Goal: Task Accomplishment & Management: Complete application form

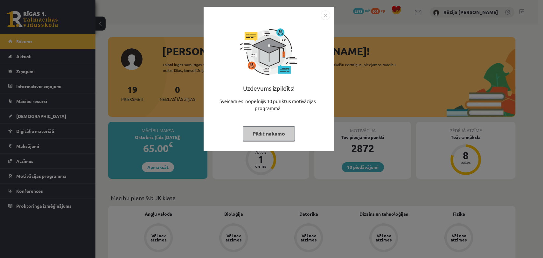
click at [324, 12] on img "Close" at bounding box center [326, 16] width 10 height 10
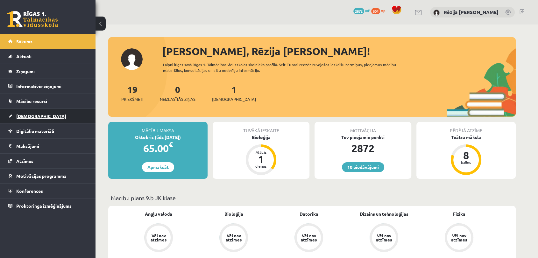
click at [41, 119] on link "[DEMOGRAPHIC_DATA]" at bounding box center [47, 116] width 79 height 15
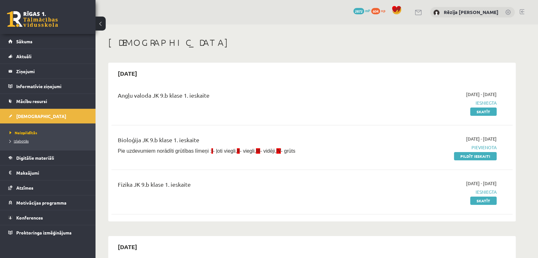
click at [36, 141] on link "Izlabotās" at bounding box center [50, 141] width 80 height 6
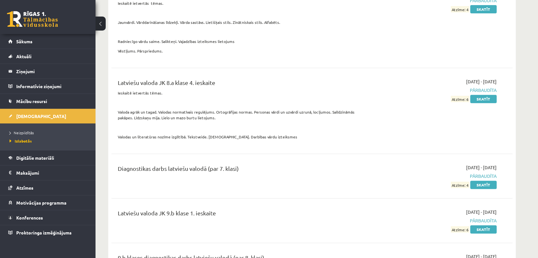
scroll to position [2683, 0]
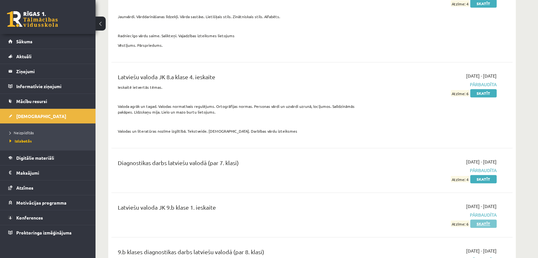
click at [484, 224] on link "Skatīt" at bounding box center [483, 224] width 26 height 8
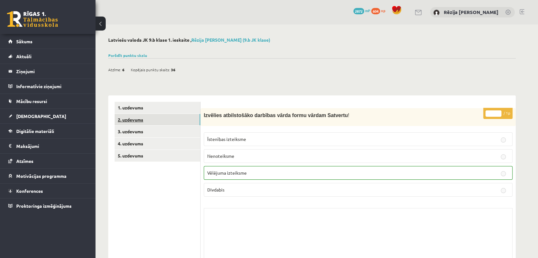
click at [163, 123] on link "2. uzdevums" at bounding box center [158, 120] width 86 height 12
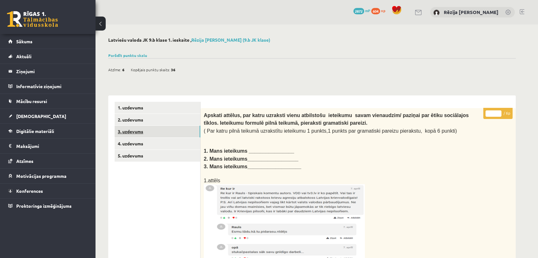
click at [164, 129] on link "3. uzdevums" at bounding box center [158, 132] width 86 height 12
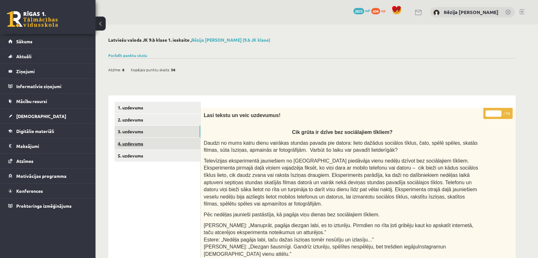
click at [138, 142] on link "4. uzdevums" at bounding box center [158, 144] width 86 height 12
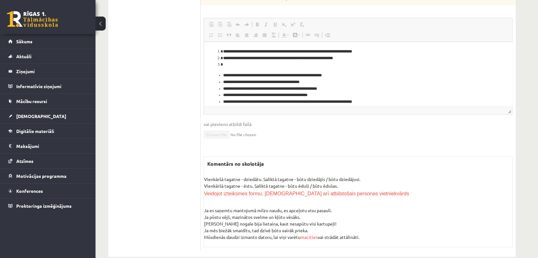
scroll to position [8, 0]
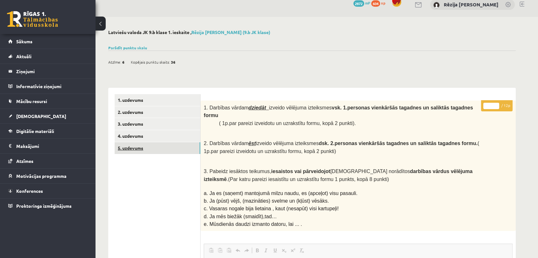
click at [172, 149] on link "5. uzdevums" at bounding box center [158, 148] width 86 height 12
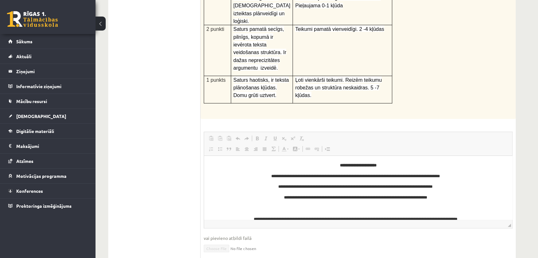
scroll to position [0, 0]
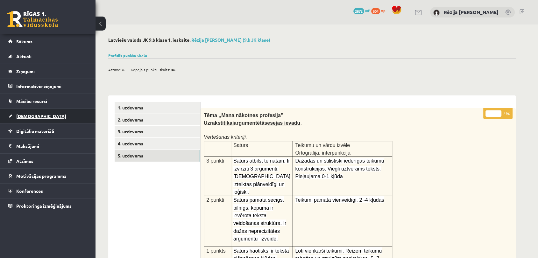
click at [29, 110] on link "[DEMOGRAPHIC_DATA]" at bounding box center [47, 116] width 79 height 15
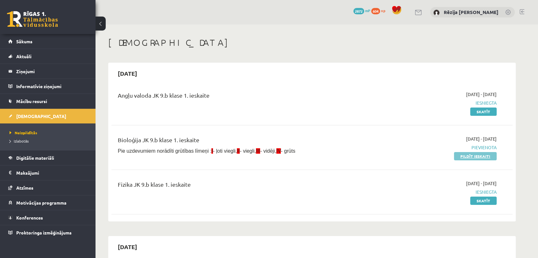
click at [464, 155] on link "Pildīt ieskaiti" at bounding box center [475, 156] width 43 height 8
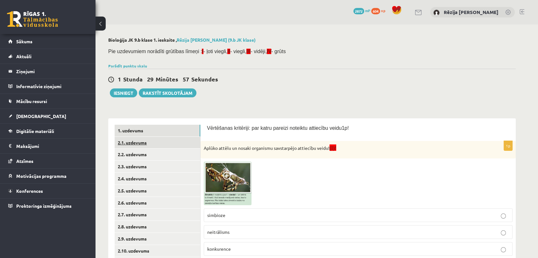
click at [140, 145] on link "2.1. uzdevums" at bounding box center [158, 143] width 86 height 12
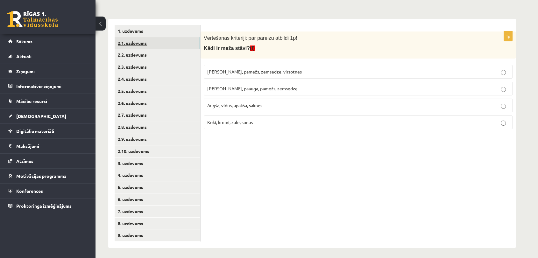
scroll to position [102, 0]
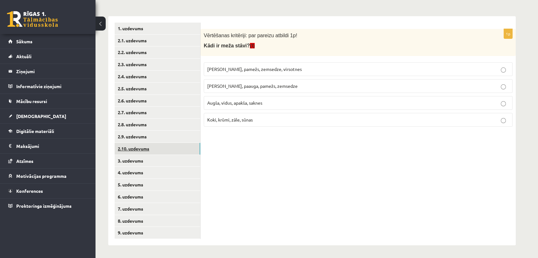
click at [139, 147] on link "2.10. uzdevums" at bounding box center [158, 149] width 86 height 12
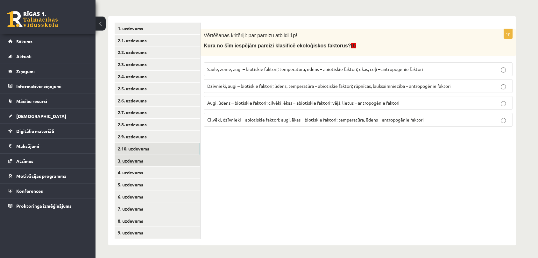
click at [117, 159] on link "3. uzdevums" at bounding box center [158, 161] width 86 height 12
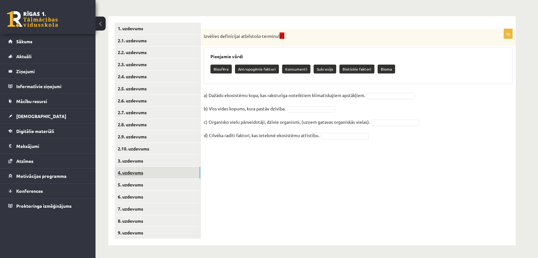
click at [128, 171] on link "4. uzdevums" at bounding box center [158, 173] width 86 height 12
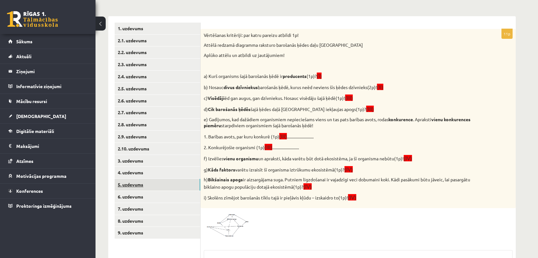
click at [127, 180] on link "5. uzdevums" at bounding box center [158, 185] width 86 height 12
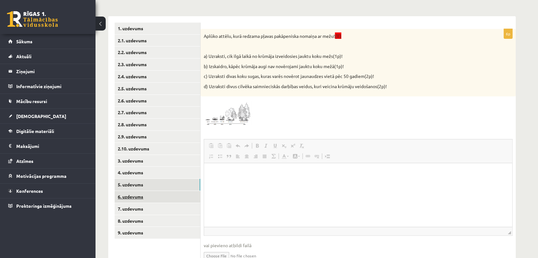
scroll to position [0, 0]
click at [130, 193] on link "6. uzdevums" at bounding box center [158, 197] width 86 height 12
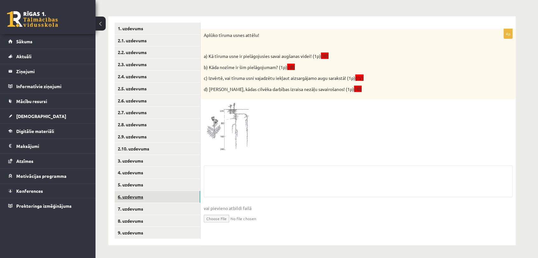
scroll to position [103, 0]
click at [131, 207] on link "7. uzdevums" at bounding box center [158, 209] width 86 height 12
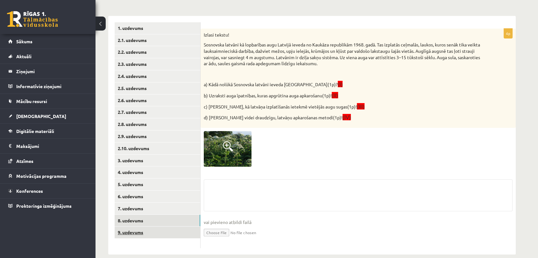
click at [137, 234] on link "9. uzdevums" at bounding box center [158, 233] width 86 height 12
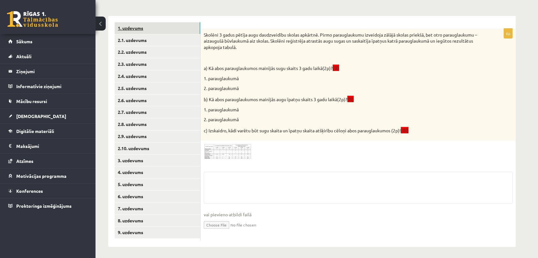
click at [149, 33] on link "1. uzdevums" at bounding box center [158, 28] width 86 height 12
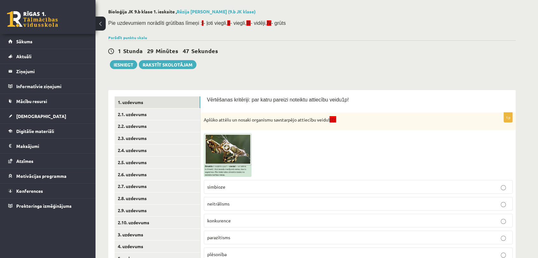
scroll to position [0, 0]
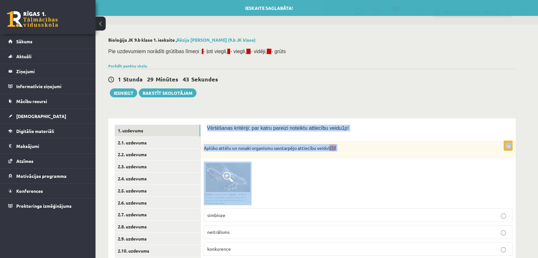
drag, startPoint x: 207, startPoint y: 123, endPoint x: 318, endPoint y: 191, distance: 130.6
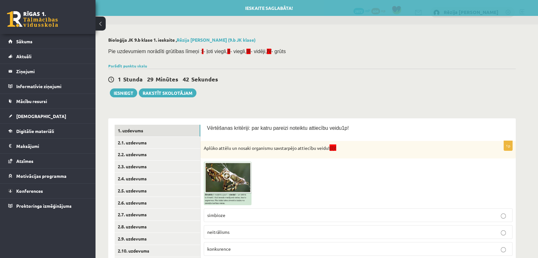
click at [318, 191] on div at bounding box center [358, 184] width 309 height 44
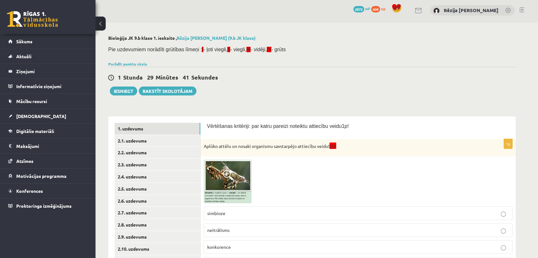
scroll to position [16, 0]
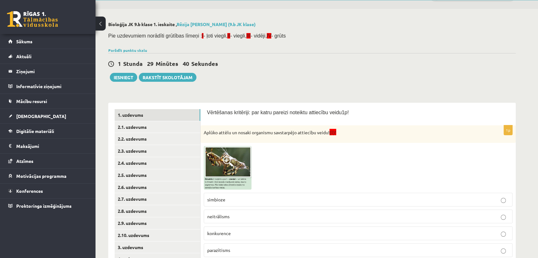
click at [235, 165] on img at bounding box center [228, 168] width 48 height 44
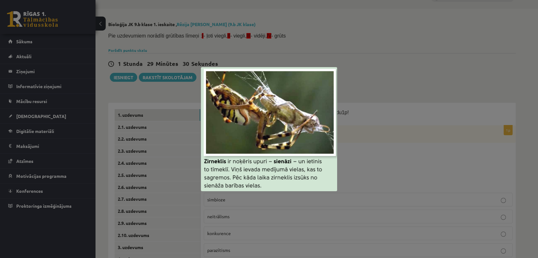
click at [362, 110] on div at bounding box center [269, 129] width 538 height 258
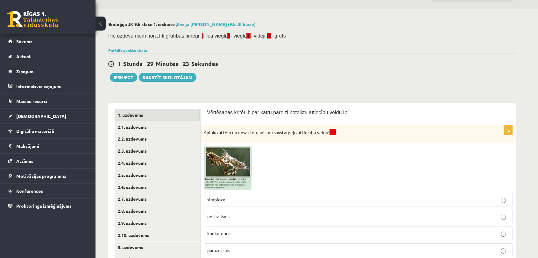
click at [216, 250] on span "parazītisms" at bounding box center [218, 250] width 23 height 6
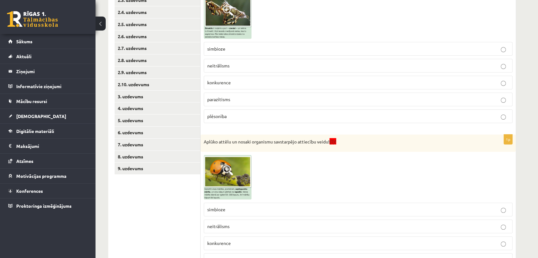
scroll to position [168, 0]
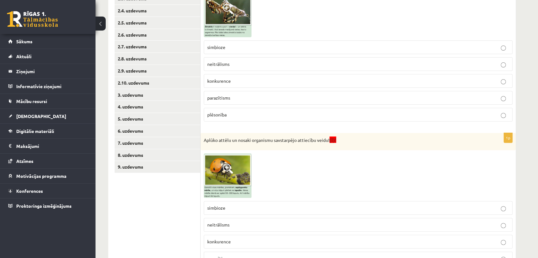
click at [236, 29] on img at bounding box center [228, 16] width 48 height 44
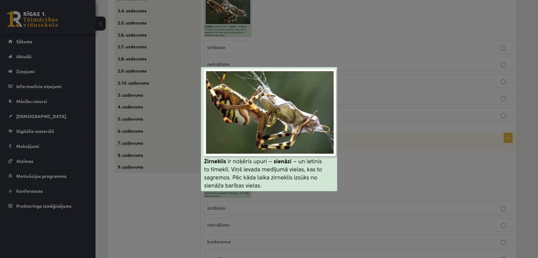
click at [168, 179] on div at bounding box center [269, 129] width 538 height 258
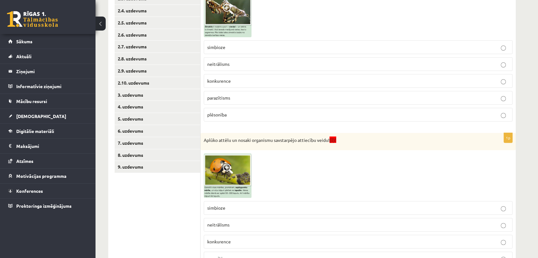
click at [324, 120] on label "plēsonība" at bounding box center [358, 115] width 309 height 14
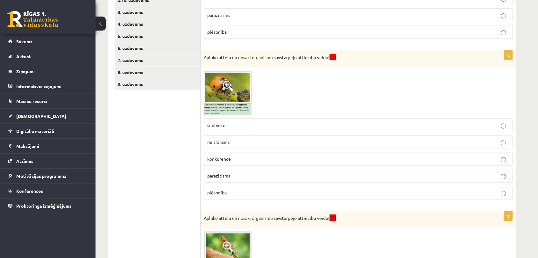
scroll to position [259, 0]
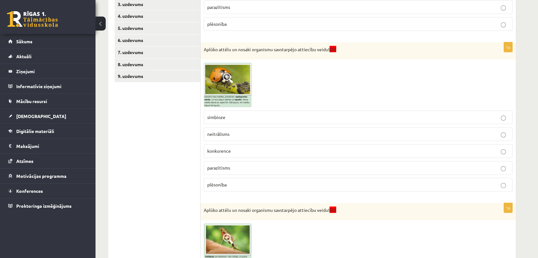
click at [257, 87] on div at bounding box center [358, 85] width 309 height 44
click at [229, 82] on span at bounding box center [228, 78] width 10 height 10
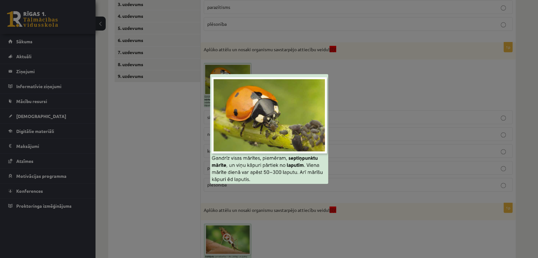
click at [189, 117] on div at bounding box center [269, 129] width 538 height 258
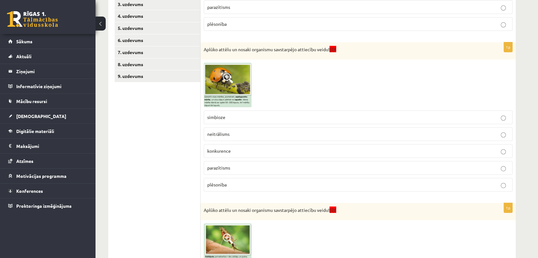
click at [236, 117] on p "simbioze" at bounding box center [358, 117] width 302 height 7
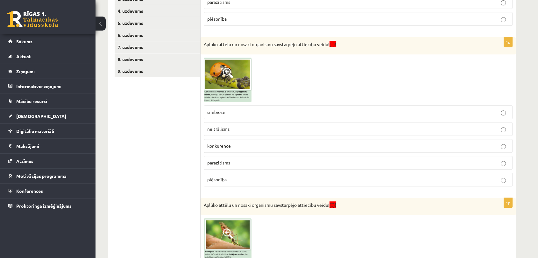
scroll to position [373, 0]
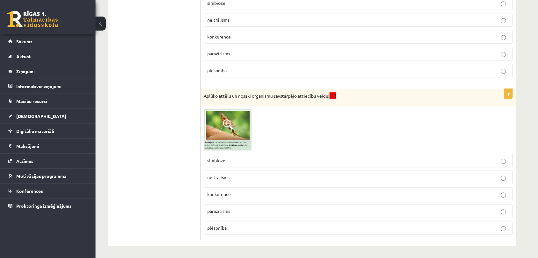
click at [238, 130] on img at bounding box center [228, 129] width 48 height 41
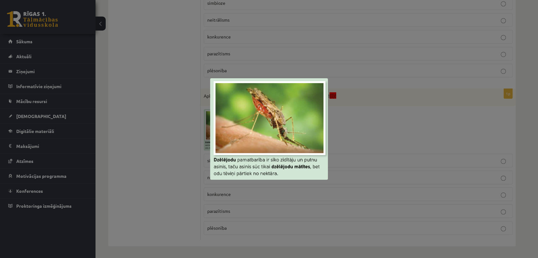
click at [197, 125] on div at bounding box center [269, 129] width 538 height 258
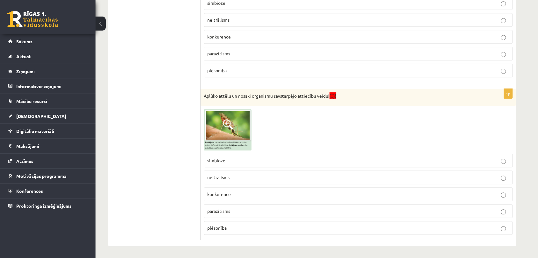
click at [228, 131] on img at bounding box center [228, 129] width 48 height 41
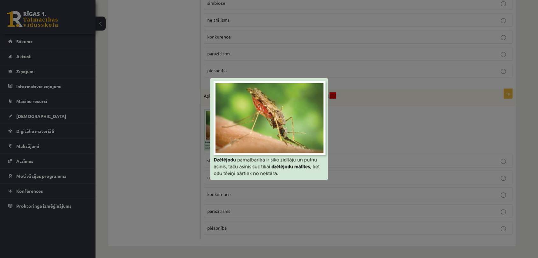
click at [208, 134] on div at bounding box center [269, 129] width 538 height 258
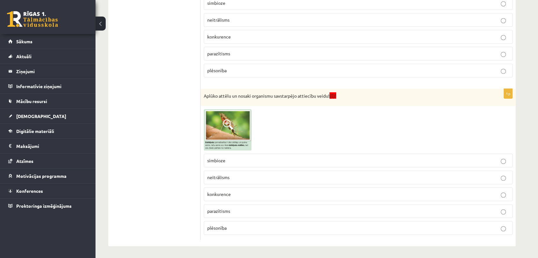
click at [220, 211] on span "parazītisms" at bounding box center [218, 211] width 23 height 6
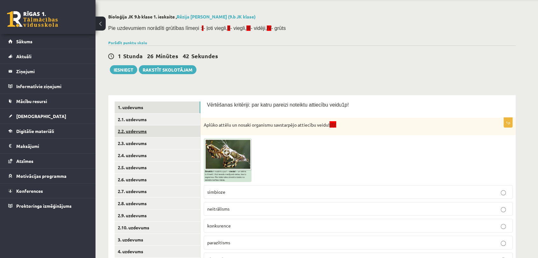
scroll to position [0, 0]
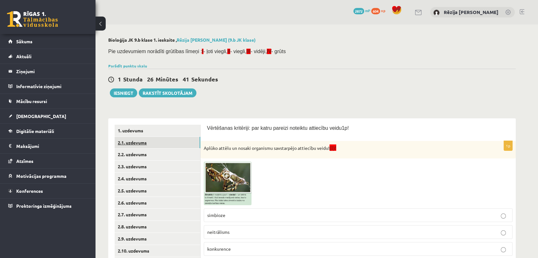
click at [160, 147] on link "2.1. uzdevums" at bounding box center [158, 143] width 86 height 12
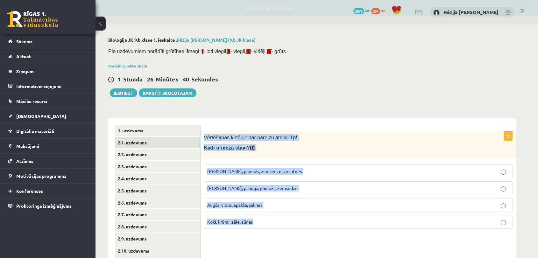
drag, startPoint x: 204, startPoint y: 134, endPoint x: 334, endPoint y: 226, distance: 159.1
click at [334, 226] on div "1p Vērtēšanas kritēriji: par pareizu atbildi 1p! Kādi ir meža stāvi? (I) Kokaud…" at bounding box center [358, 182] width 315 height 103
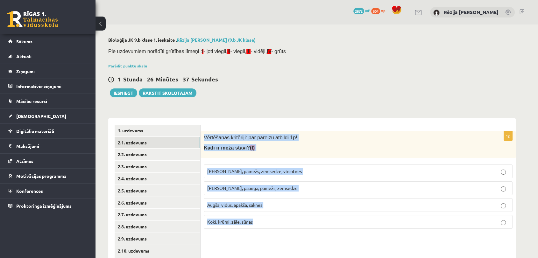
drag, startPoint x: 255, startPoint y: 138, endPoint x: 274, endPoint y: 125, distance: 23.8
click at [274, 125] on div "1p Vērtēšanas kritēriji: par pareizu atbildi 1p! Kādi ir meža stāvi? (I) Kokaud…" at bounding box center [358, 232] width 315 height 229
click at [280, 112] on div "**********" at bounding box center [312, 230] width 408 height 236
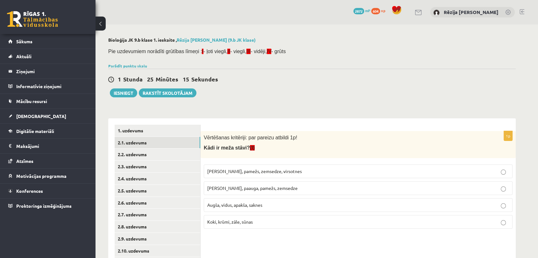
click at [245, 189] on span "Kokaudze, paauga, pamežs, zemsedze" at bounding box center [252, 188] width 90 height 6
click at [154, 153] on link "2.2. uzdevums" at bounding box center [158, 155] width 86 height 12
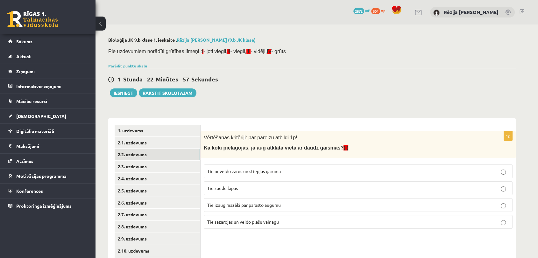
click at [259, 219] on p "Tie sazarojas un veido plašu vainagu" at bounding box center [358, 222] width 302 height 7
click at [157, 163] on link "2.3. uzdevums" at bounding box center [158, 167] width 86 height 12
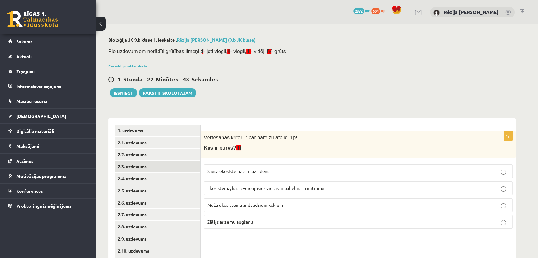
click at [295, 188] on span "Ekosistēma, kas izveidojusies vietās ar palielinātu mitrumu" at bounding box center [265, 188] width 117 height 6
click at [131, 177] on link "2.4. uzdevums" at bounding box center [158, 179] width 86 height 12
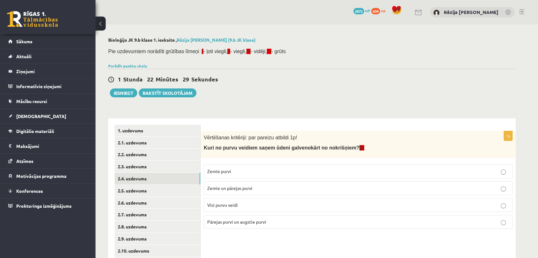
click at [239, 219] on span "Pārejas purvi un augstie purvi" at bounding box center [236, 222] width 59 height 6
click at [143, 193] on link "2.5. uzdevums" at bounding box center [158, 191] width 86 height 12
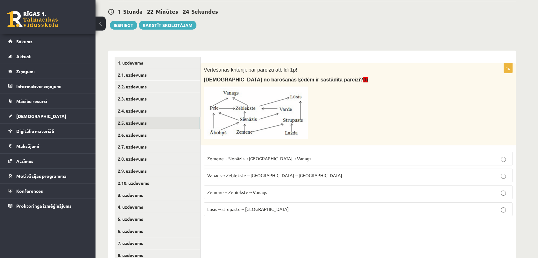
scroll to position [67, 0]
click at [270, 161] on span "Zemene→Sienāzis→Zebiekste→Vanags" at bounding box center [259, 159] width 104 height 6
click at [167, 138] on link "2.6. uzdevums" at bounding box center [158, 136] width 86 height 12
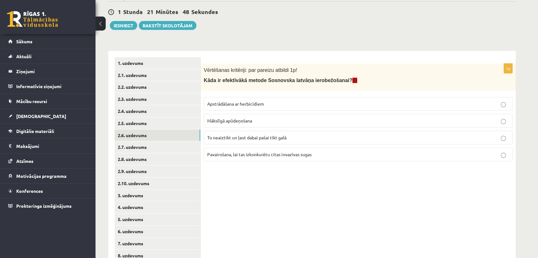
click at [244, 107] on p "Apstrādāšana ar herbicīdiem" at bounding box center [358, 104] width 302 height 7
click at [152, 148] on link "2.7. uzdevums" at bounding box center [158, 147] width 86 height 12
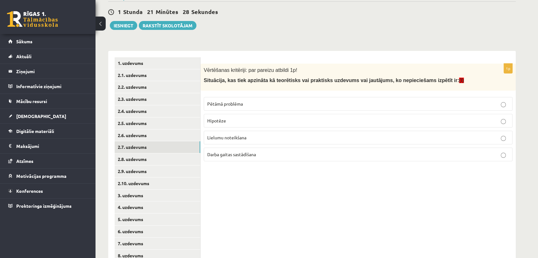
click at [233, 108] on label "Pētāmā problēma" at bounding box center [358, 104] width 309 height 14
click at [182, 161] on link "2.8. uzdevums" at bounding box center [158, 159] width 86 height 12
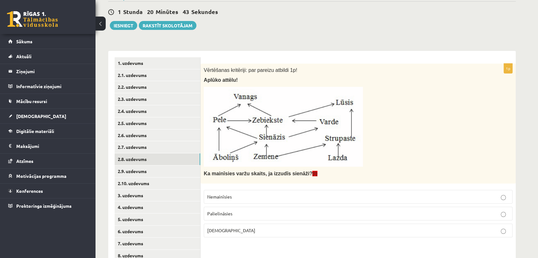
click at [226, 229] on span "Samazināsies" at bounding box center [231, 231] width 48 height 6
click at [130, 166] on link "2.9. uzdevums" at bounding box center [158, 172] width 86 height 12
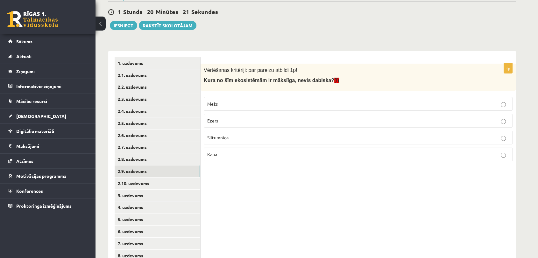
click at [225, 136] on span "Siltumnīca" at bounding box center [217, 138] width 21 height 6
click at [293, 210] on div "1p Vērtēšanas kritēriji: par pareizu atbildi 1p! Kura no šīm ekosistēmām ir māk…" at bounding box center [358, 165] width 315 height 229
click at [120, 183] on link "2.10. uzdevums" at bounding box center [158, 184] width 86 height 12
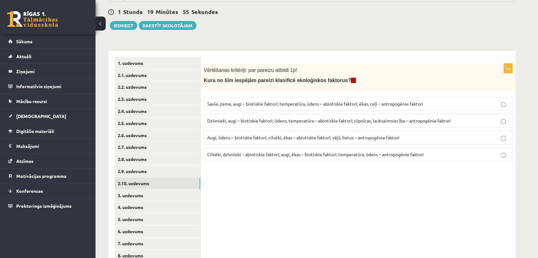
click at [244, 122] on span "Dzīvnieki, augi – biotiskie faktori; ūdens, temperatūra – abiotiskie faktori; r…" at bounding box center [329, 121] width 244 height 6
click at [145, 192] on link "3. uzdevums" at bounding box center [158, 196] width 86 height 12
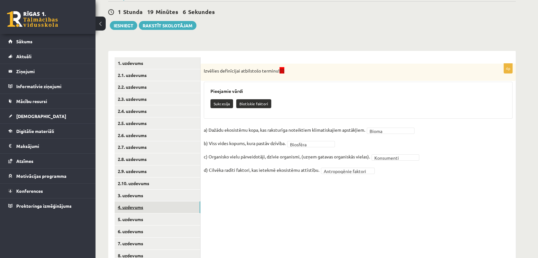
click at [141, 207] on link "4. uzdevums" at bounding box center [158, 208] width 86 height 12
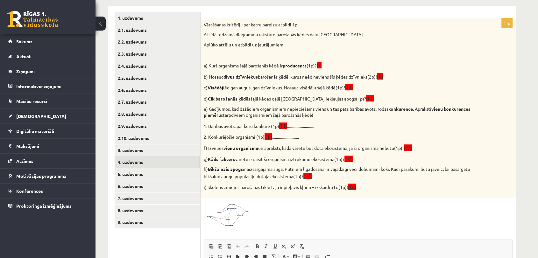
scroll to position [111, 0]
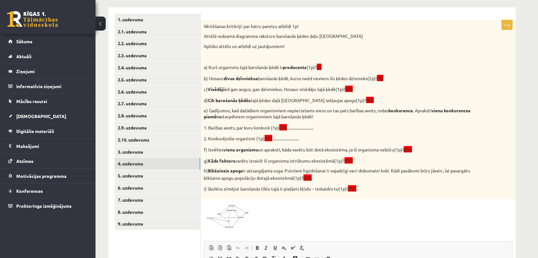
click at [225, 226] on img at bounding box center [228, 215] width 48 height 26
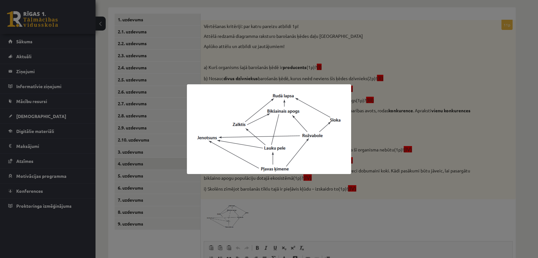
click at [388, 123] on div at bounding box center [269, 129] width 538 height 258
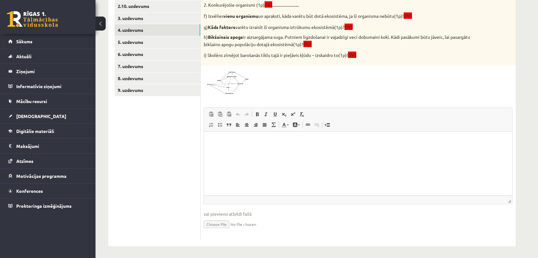
scroll to position [245, 0]
click at [227, 80] on span at bounding box center [228, 83] width 10 height 10
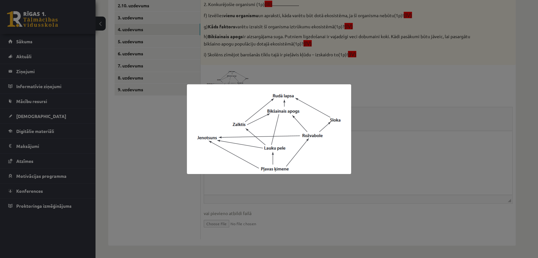
click at [491, 163] on div at bounding box center [269, 129] width 538 height 258
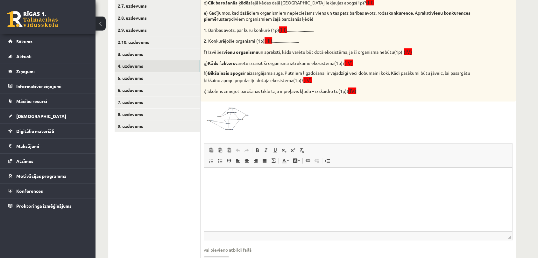
scroll to position [206, 0]
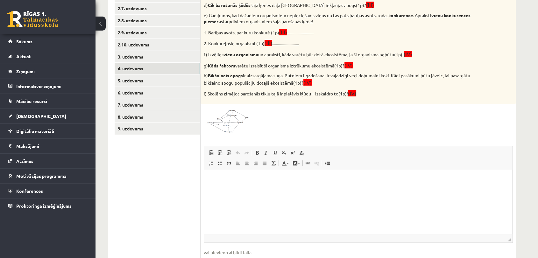
click at [238, 123] on img at bounding box center [228, 120] width 48 height 26
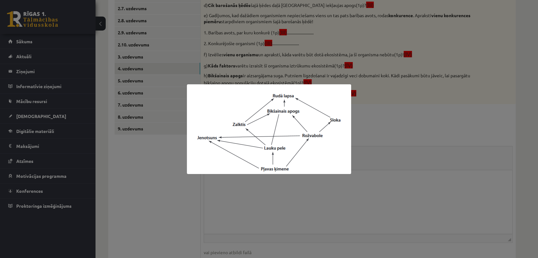
click at [405, 104] on div at bounding box center [269, 129] width 538 height 258
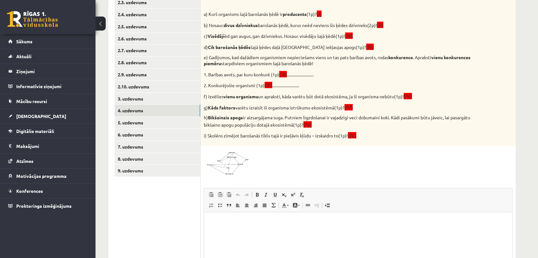
scroll to position [165, 0]
click at [246, 166] on img at bounding box center [228, 162] width 48 height 26
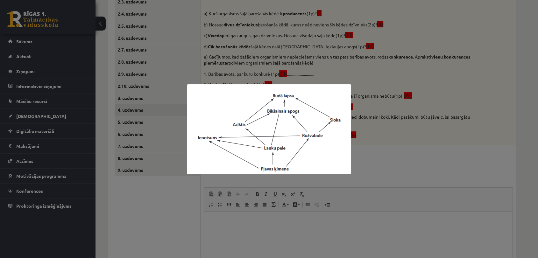
click at [267, 41] on div at bounding box center [269, 129] width 538 height 258
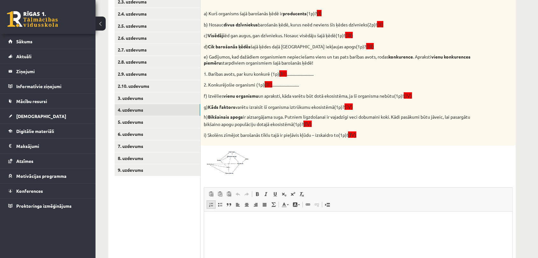
click at [211, 203] on span at bounding box center [211, 204] width 5 height 5
click at [211, 206] on span at bounding box center [211, 204] width 5 height 5
click at [211, 203] on span at bounding box center [211, 204] width 5 height 5
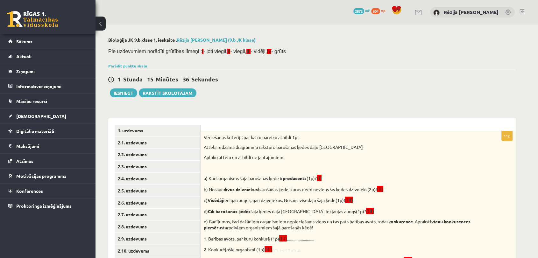
scroll to position [226, 0]
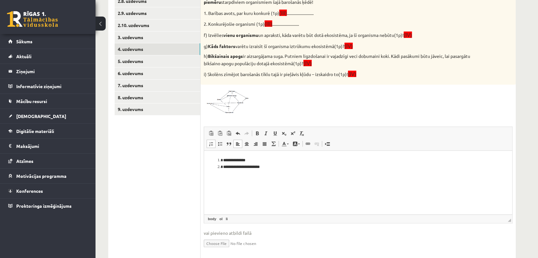
click at [230, 101] on span at bounding box center [228, 103] width 10 height 10
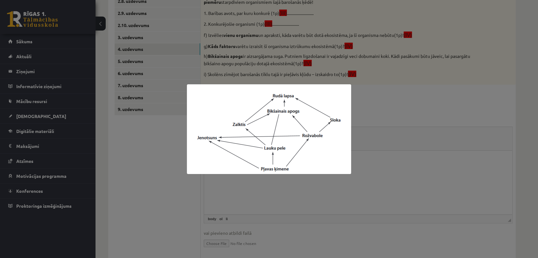
click at [170, 142] on div at bounding box center [269, 129] width 538 height 258
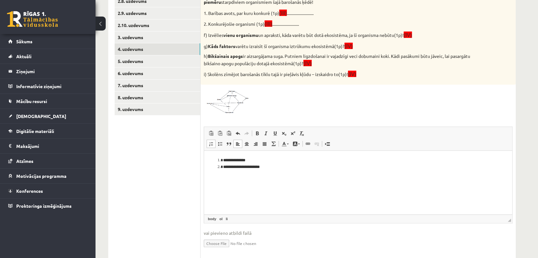
click at [287, 164] on li "**********" at bounding box center [358, 167] width 270 height 7
click at [241, 117] on div "11p Vērtēšanas kritēriji: par katru pareizu atbildi 1p! Attēlā redzamā diagramm…" at bounding box center [358, 82] width 315 height 354
click at [241, 108] on img at bounding box center [228, 101] width 48 height 26
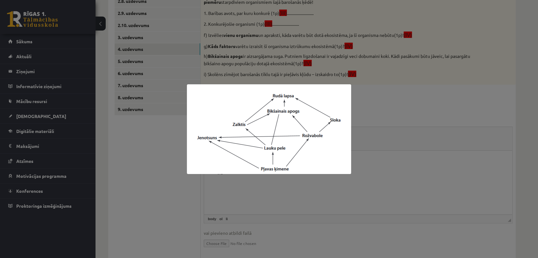
click at [100, 186] on div at bounding box center [269, 129] width 538 height 258
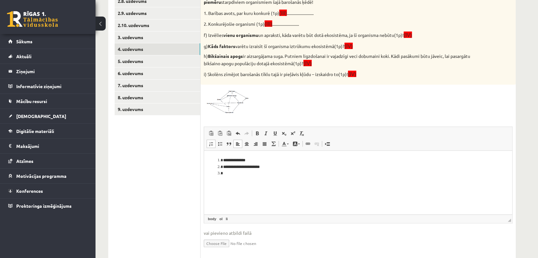
click at [242, 176] on li "Editor, wiswyg-editor-user-answer-47024783123640" at bounding box center [358, 173] width 270 height 7
click at [235, 181] on li "Editor, wiswyg-editor-user-answer-47024783123640" at bounding box center [358, 180] width 270 height 7
click at [231, 108] on span at bounding box center [228, 103] width 10 height 10
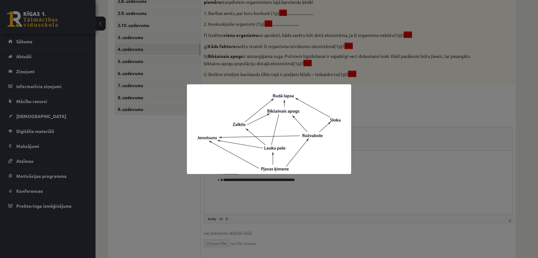
click at [171, 161] on div at bounding box center [269, 129] width 538 height 258
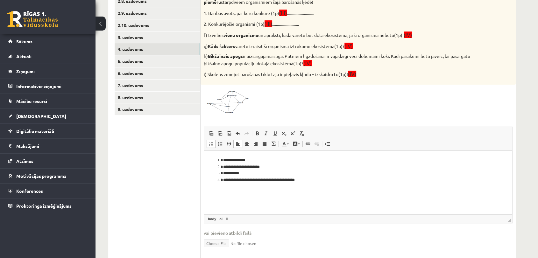
click at [326, 180] on li "**********" at bounding box center [358, 180] width 270 height 7
click at [223, 143] on link "Insert/Remove Bulleted List" at bounding box center [220, 144] width 9 height 8
click at [221, 144] on span at bounding box center [219, 143] width 5 height 5
click at [232, 177] on body "**********" at bounding box center [357, 172] width 295 height 31
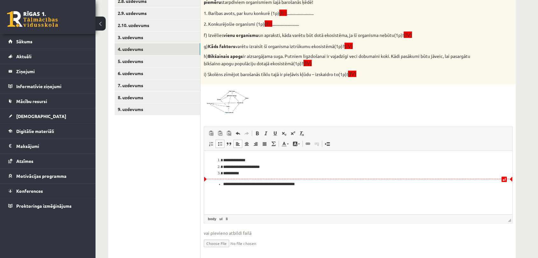
click at [256, 173] on li "**********" at bounding box center [358, 173] width 270 height 7
click at [312, 191] on li "**********" at bounding box center [358, 191] width 270 height 7
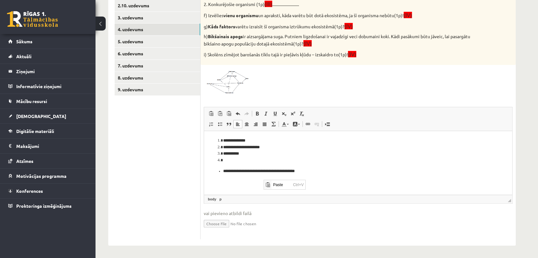
scroll to position [0, 0]
click link "Paste Ctrl+V" at bounding box center [284, 184] width 41 height 9
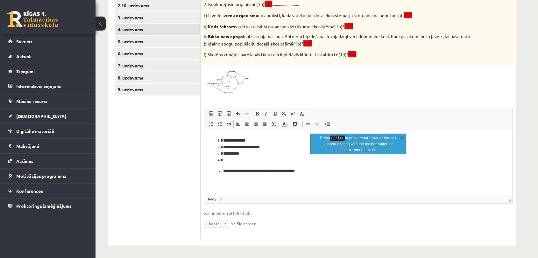
click at [232, 176] on body "**********" at bounding box center [357, 161] width 295 height 48
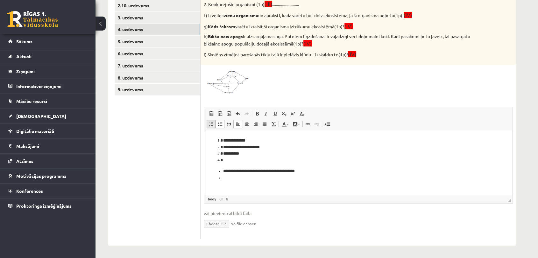
click at [211, 122] on span at bounding box center [211, 124] width 5 height 5
drag, startPoint x: 230, startPoint y: 171, endPoint x: 318, endPoint y: 174, distance: 88.9
click at [318, 174] on html "**********" at bounding box center [358, 156] width 308 height 50
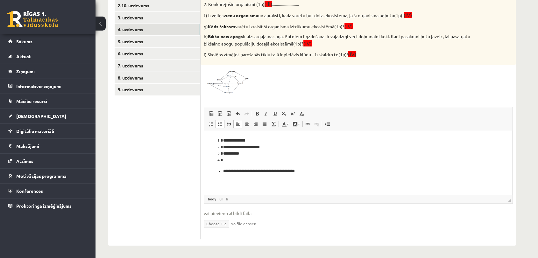
click at [225, 155] on li "**********" at bounding box center [358, 153] width 270 height 7
click at [227, 160] on li "Editor, wiswyg-editor-user-answer-47024783123640" at bounding box center [358, 160] width 270 height 7
click at [222, 172] on ul "**********" at bounding box center [357, 171] width 295 height 7
click at [319, 159] on li "**********" at bounding box center [358, 160] width 270 height 7
click at [223, 160] on li "**********" at bounding box center [358, 160] width 270 height 7
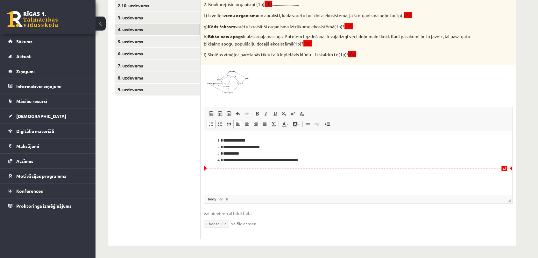
click at [313, 159] on li "**********" at bounding box center [358, 160] width 270 height 7
click at [320, 160] on li "**********" at bounding box center [358, 160] width 270 height 7
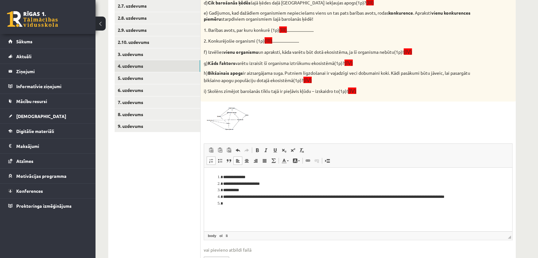
scroll to position [200, 0]
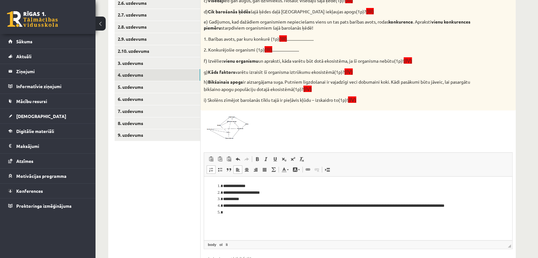
click at [238, 130] on img at bounding box center [228, 127] width 48 height 26
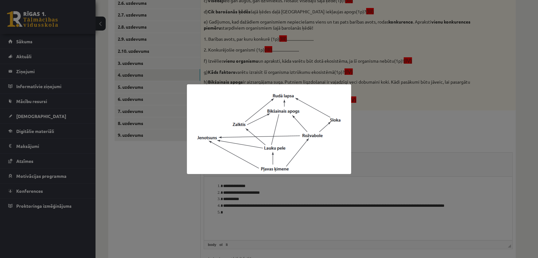
drag, startPoint x: 433, startPoint y: 113, endPoint x: 513, endPoint y: 127, distance: 81.1
click at [434, 113] on div at bounding box center [269, 129] width 538 height 258
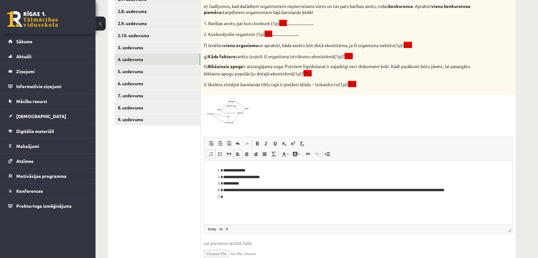
scroll to position [216, 0]
click at [224, 110] on span at bounding box center [228, 113] width 10 height 10
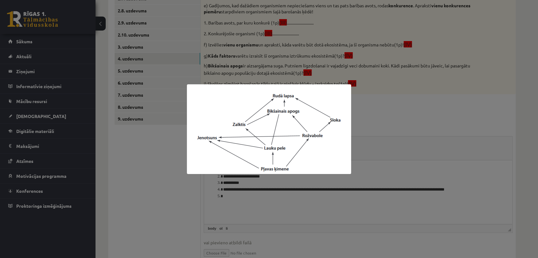
click at [156, 156] on div at bounding box center [269, 129] width 538 height 258
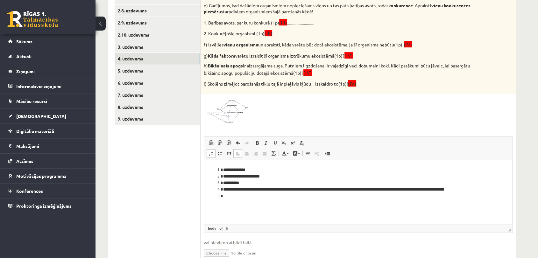
click at [223, 196] on li "Editor, wiswyg-editor-user-answer-47024783123640" at bounding box center [358, 196] width 270 height 7
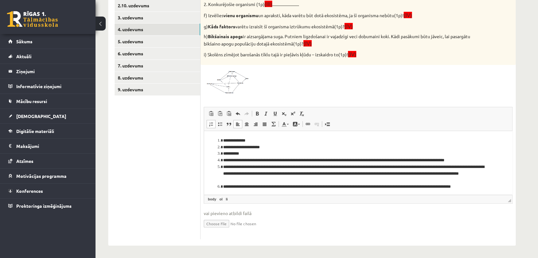
scroll to position [1, 0]
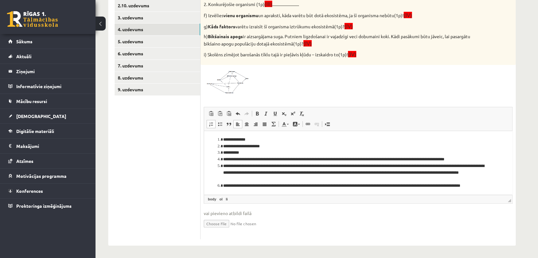
click at [223, 77] on img at bounding box center [228, 81] width 48 height 26
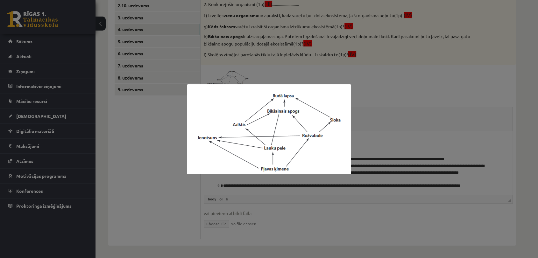
click at [171, 148] on div at bounding box center [269, 129] width 538 height 258
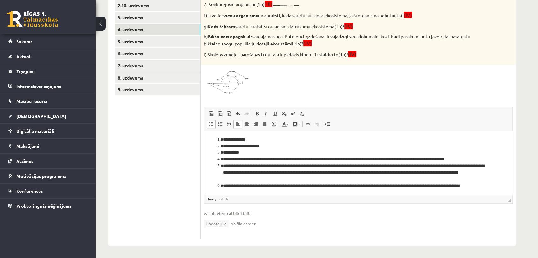
scroll to position [9, 0]
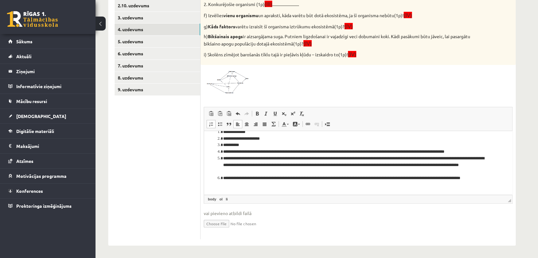
click at [252, 188] on li "**********" at bounding box center [355, 181] width 265 height 13
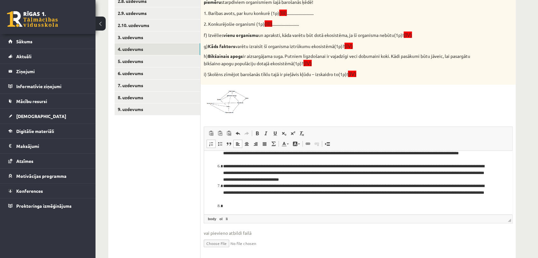
scroll to position [41, 0]
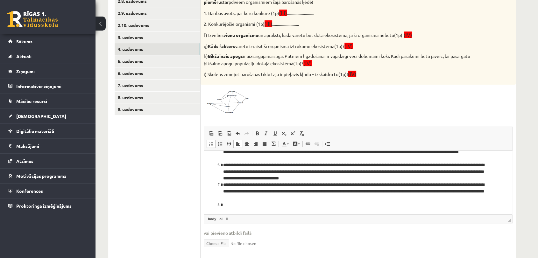
click at [218, 103] on img at bounding box center [228, 101] width 48 height 26
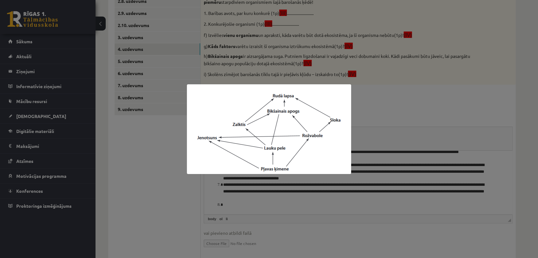
click at [167, 149] on div at bounding box center [269, 129] width 538 height 258
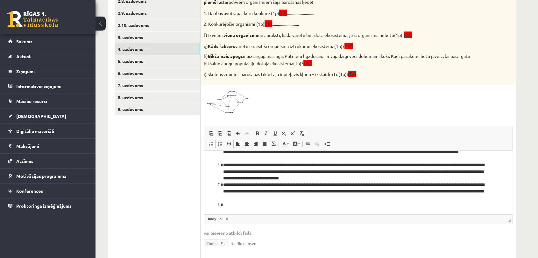
click at [255, 207] on li "Editor, wiswyg-editor-user-answer-47024783123640" at bounding box center [355, 205] width 265 height 7
click at [220, 143] on span at bounding box center [219, 143] width 5 height 5
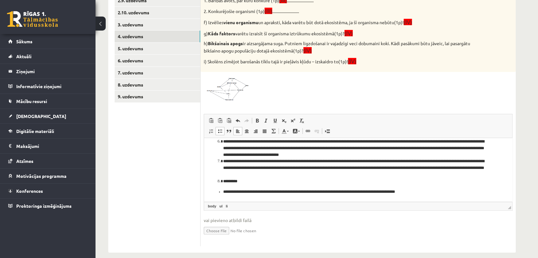
scroll to position [245, 0]
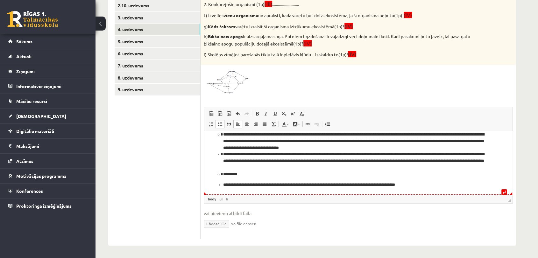
click at [422, 187] on li "**********" at bounding box center [355, 184] width 265 height 7
click at [431, 186] on li "**********" at bounding box center [355, 184] width 265 height 7
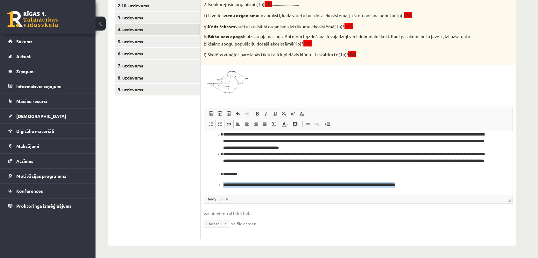
click at [431, 186] on li "**********" at bounding box center [355, 184] width 265 height 7
drag, startPoint x: 421, startPoint y: 183, endPoint x: 436, endPoint y: 183, distance: 15.3
click at [436, 183] on li "**********" at bounding box center [355, 184] width 265 height 7
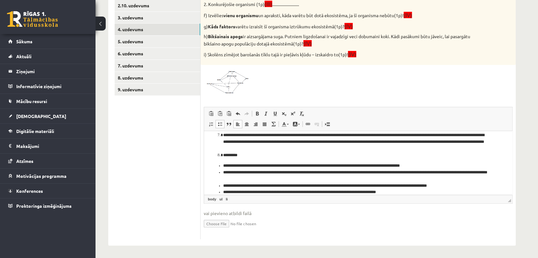
scroll to position [78, 0]
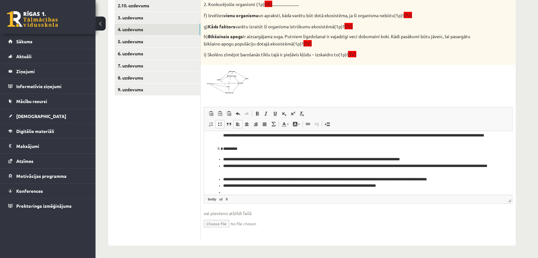
click at [221, 124] on span at bounding box center [219, 124] width 5 height 5
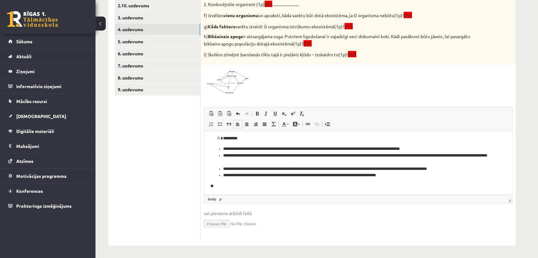
scroll to position [89, 0]
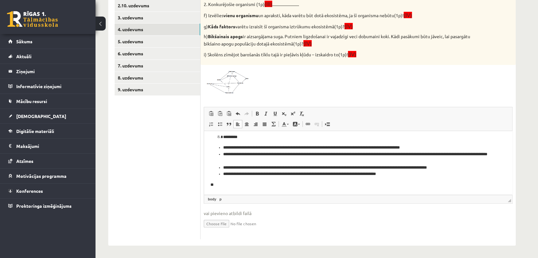
click at [235, 92] on img at bounding box center [228, 81] width 48 height 26
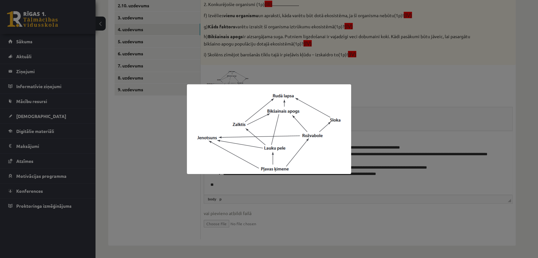
click at [138, 142] on div at bounding box center [269, 129] width 538 height 258
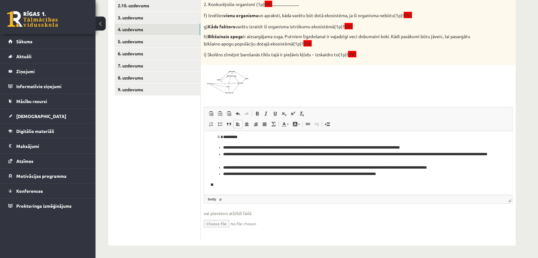
click at [214, 183] on p "**" at bounding box center [355, 184] width 290 height 7
click at [124, 40] on link "5. uzdevums" at bounding box center [158, 42] width 86 height 12
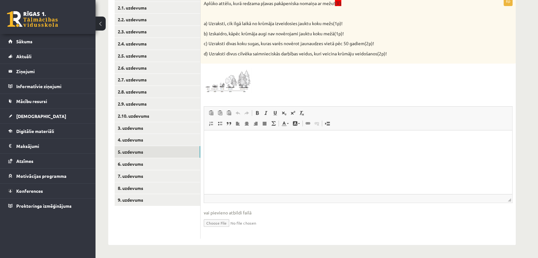
scroll to position [0, 0]
click at [238, 103] on div "6p Aplūko attēlu, kurā redzama pļavas pakāpeniska nomaiņa ar mežu! (II) a) Uzra…" at bounding box center [358, 117] width 315 height 243
click at [234, 83] on img at bounding box center [228, 80] width 48 height 27
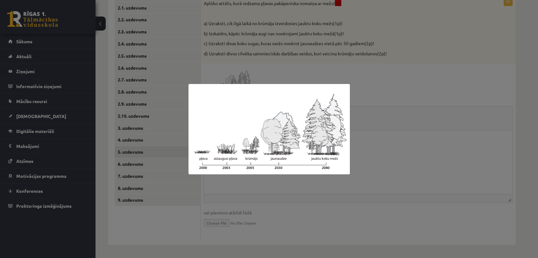
click at [526, 164] on div at bounding box center [269, 129] width 538 height 258
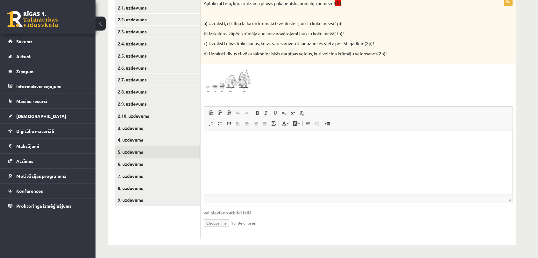
scroll to position [130, 0]
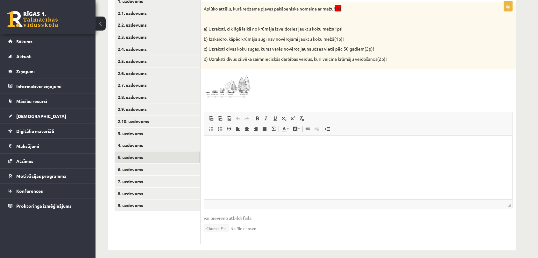
click at [252, 85] on div at bounding box center [358, 85] width 309 height 27
click at [238, 91] on img at bounding box center [228, 85] width 48 height 27
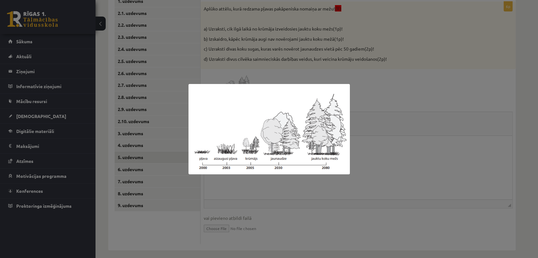
click at [407, 134] on div at bounding box center [269, 129] width 538 height 258
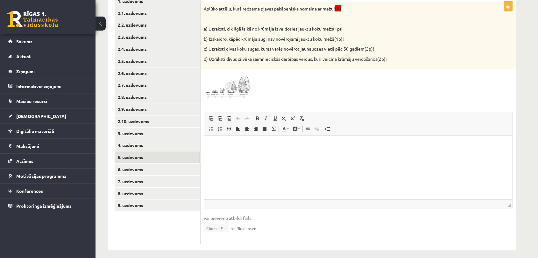
click at [227, 151] on html at bounding box center [358, 145] width 308 height 19
click at [210, 131] on span at bounding box center [211, 128] width 5 height 5
click at [244, 96] on img at bounding box center [228, 85] width 48 height 27
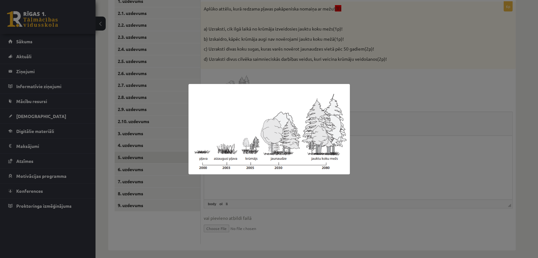
click at [275, 70] on div at bounding box center [269, 129] width 538 height 258
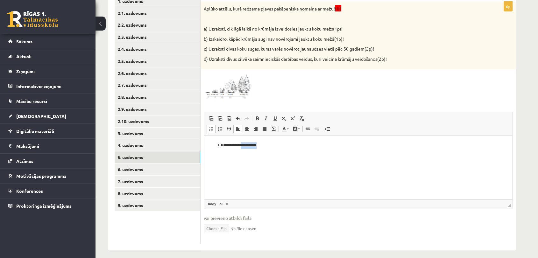
drag, startPoint x: 245, startPoint y: 145, endPoint x: 305, endPoint y: 149, distance: 60.3
click at [305, 149] on li "**********" at bounding box center [358, 145] width 270 height 7
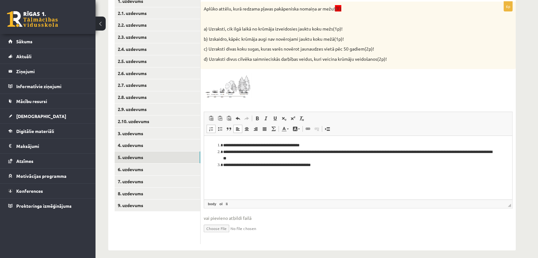
click at [239, 82] on img at bounding box center [228, 85] width 48 height 27
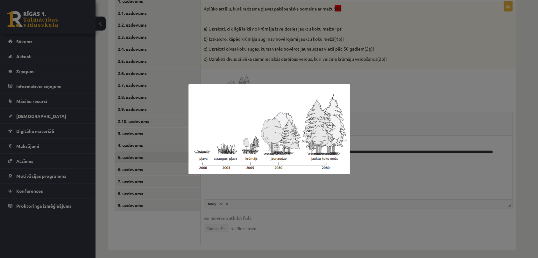
click at [420, 92] on div at bounding box center [269, 129] width 538 height 258
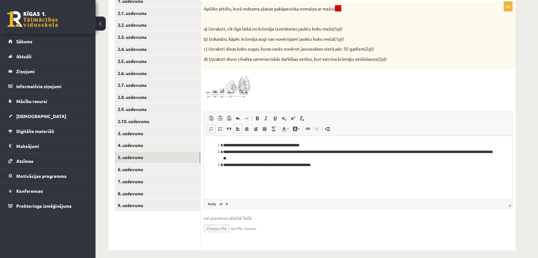
click at [352, 168] on li "**********" at bounding box center [358, 165] width 270 height 7
click at [220, 129] on span at bounding box center [219, 128] width 5 height 5
click at [221, 126] on link "Insert/Remove Bulleted List" at bounding box center [220, 129] width 9 height 8
click at [212, 130] on span at bounding box center [211, 128] width 5 height 5
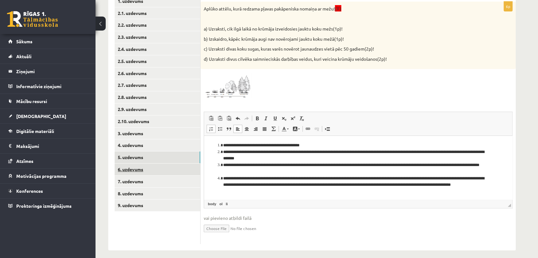
click at [132, 168] on link "6. uzdevums" at bounding box center [158, 170] width 86 height 12
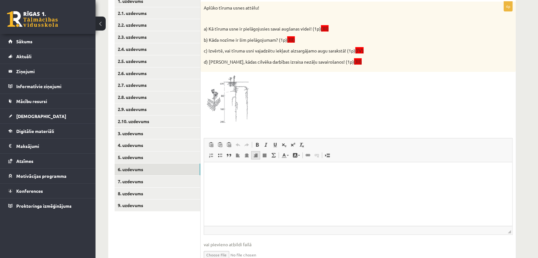
scroll to position [0, 0]
click at [128, 185] on link "7. uzdevums" at bounding box center [158, 182] width 86 height 12
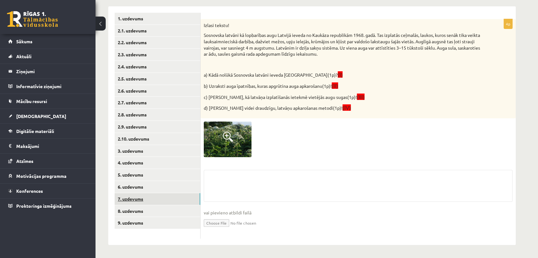
scroll to position [112, 0]
click at [126, 213] on link "8. uzdevums" at bounding box center [158, 211] width 86 height 12
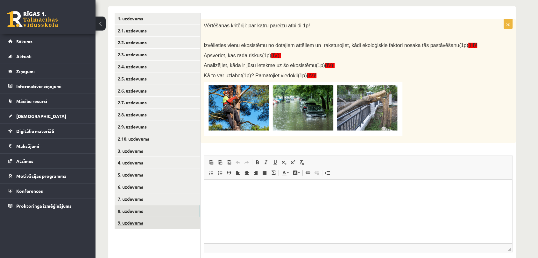
scroll to position [0, 0]
click at [133, 227] on link "9. uzdevums" at bounding box center [158, 223] width 86 height 12
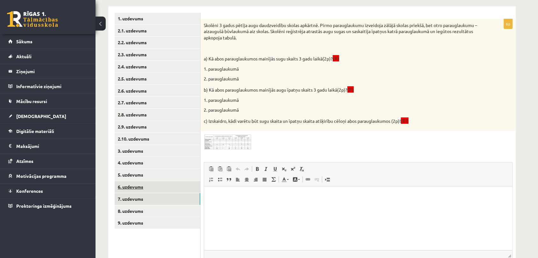
click at [145, 196] on link "7. uzdevums" at bounding box center [158, 199] width 86 height 12
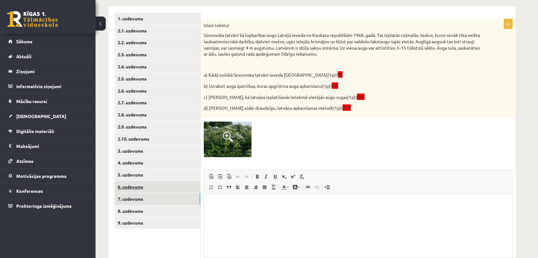
click at [133, 182] on link "6. uzdevums" at bounding box center [158, 187] width 86 height 12
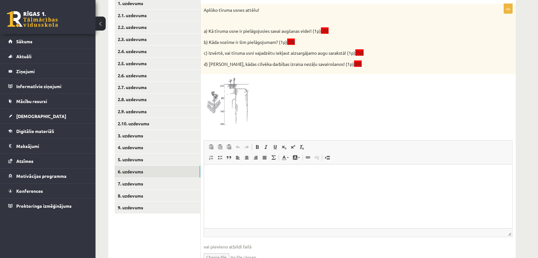
scroll to position [126, 0]
click at [125, 164] on link "5. uzdevums" at bounding box center [158, 161] width 86 height 12
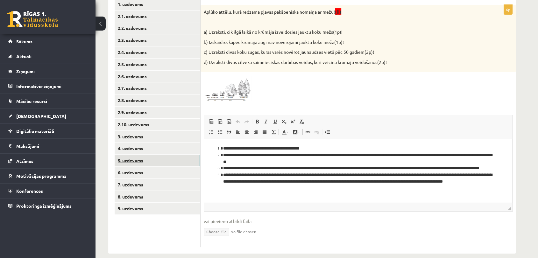
scroll to position [0, 0]
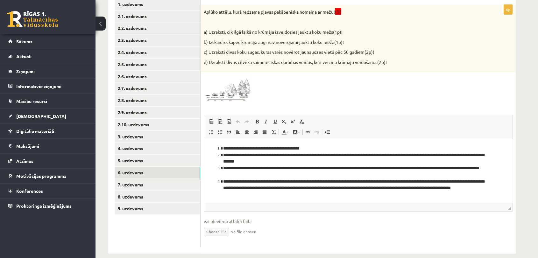
click at [130, 169] on link "6. uzdevums" at bounding box center [158, 173] width 86 height 12
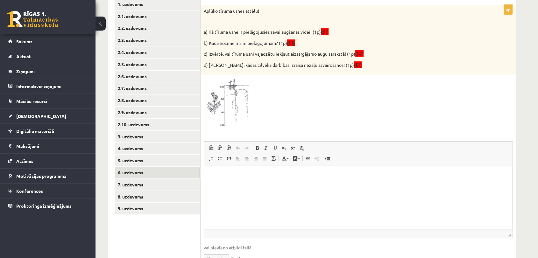
drag, startPoint x: 202, startPoint y: 27, endPoint x: 222, endPoint y: 33, distance: 20.7
click at [209, 29] on div "Aplūko tīruma usnes attēlu! a) Kā tīruma usne ir pielāgojusies savai augšanas v…" at bounding box center [358, 40] width 315 height 71
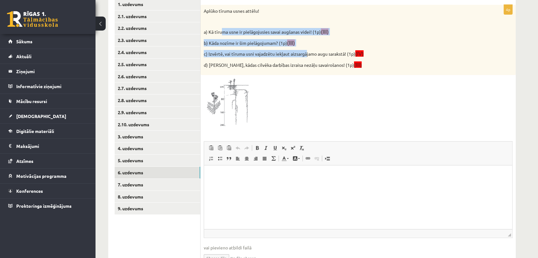
drag, startPoint x: 222, startPoint y: 33, endPoint x: 347, endPoint y: 62, distance: 128.4
click at [321, 54] on div "Aplūko tīruma usnes attēlu! a) Kā tīruma usne ir pielāgojusies savai augšanas v…" at bounding box center [358, 40] width 315 height 71
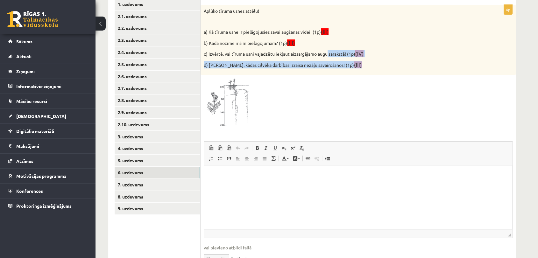
drag, startPoint x: 347, startPoint y: 62, endPoint x: 265, endPoint y: 44, distance: 84.1
click at [353, 64] on div "Aplūko tīruma usnes attēlu! a) Kā tīruma usne ir pielāgojusies savai augšanas v…" at bounding box center [358, 40] width 315 height 71
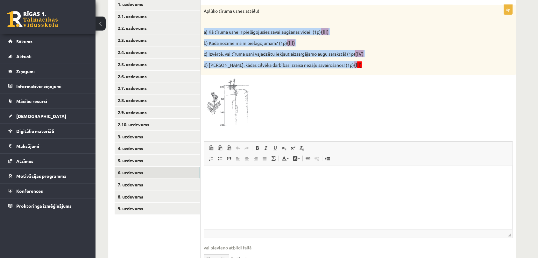
drag, startPoint x: 203, startPoint y: 32, endPoint x: 346, endPoint y: 61, distance: 145.7
click at [346, 61] on div "Aplūko tīruma usnes attēlu! a) Kā tīruma usne ir pielāgojusies savai augšanas v…" at bounding box center [358, 40] width 315 height 71
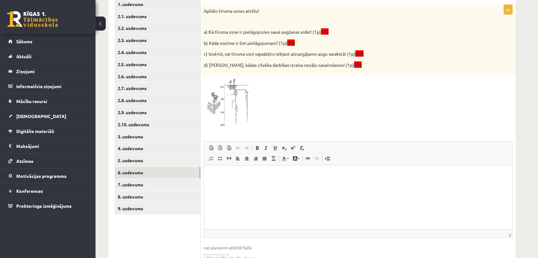
click at [347, 79] on div at bounding box center [358, 103] width 309 height 50
click at [214, 111] on img at bounding box center [228, 103] width 48 height 50
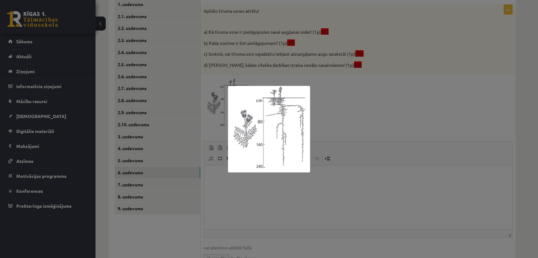
click at [164, 219] on div at bounding box center [269, 129] width 538 height 258
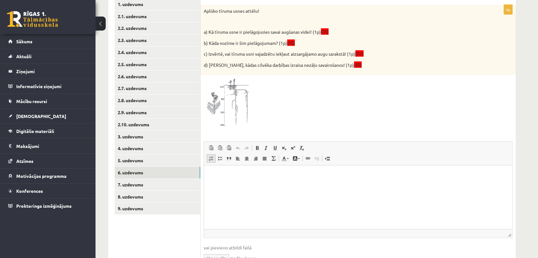
click at [211, 159] on span at bounding box center [211, 158] width 5 height 5
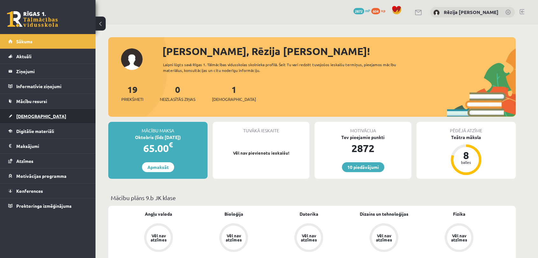
click at [48, 114] on link "[DEMOGRAPHIC_DATA]" at bounding box center [47, 116] width 79 height 15
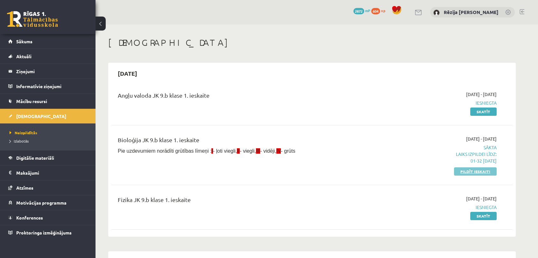
click at [466, 168] on link "Pildīt ieskaiti" at bounding box center [475, 171] width 43 height 8
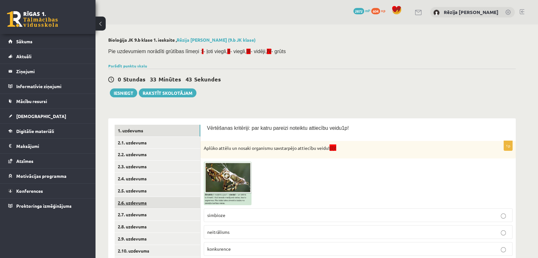
click at [131, 202] on link "2.6. uzdevums" at bounding box center [158, 203] width 86 height 12
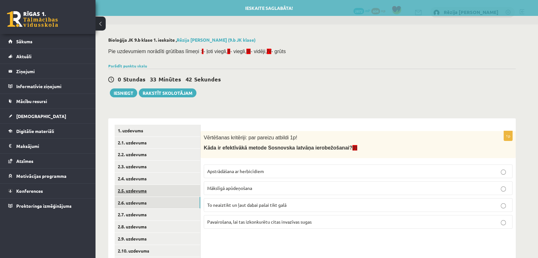
scroll to position [102, 0]
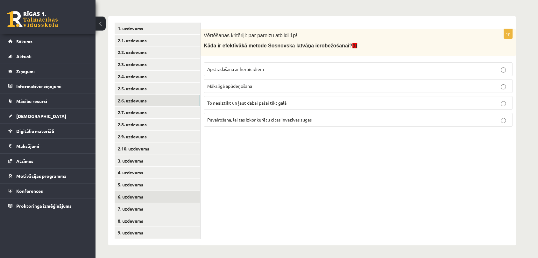
click at [137, 197] on link "6. uzdevums" at bounding box center [158, 197] width 86 height 12
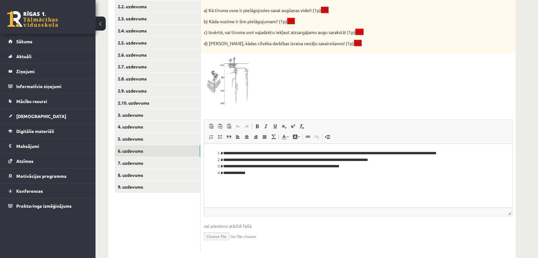
scroll to position [161, 0]
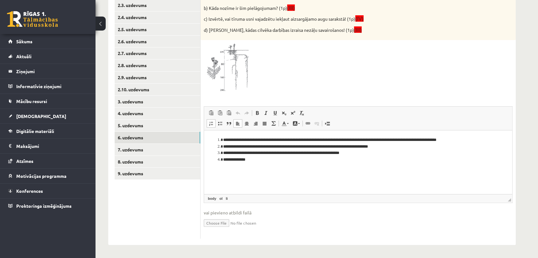
click at [259, 161] on li "**********" at bounding box center [358, 160] width 270 height 7
click at [167, 124] on link "5. uzdevums" at bounding box center [158, 126] width 86 height 12
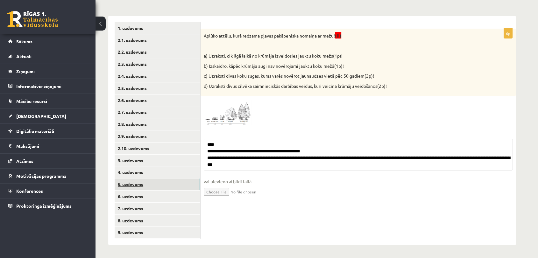
scroll to position [103, 0]
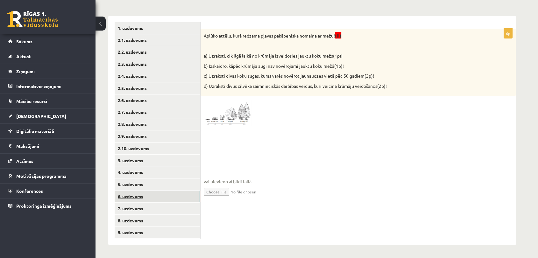
click at [133, 199] on link "6. uzdevums" at bounding box center [158, 197] width 86 height 12
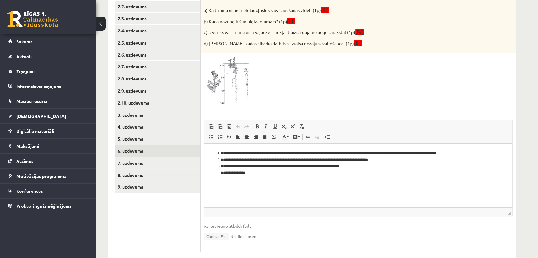
scroll to position [161, 0]
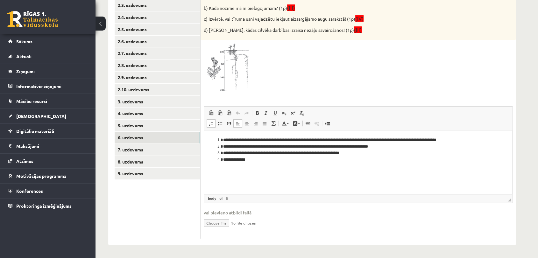
click at [254, 160] on li "**********" at bounding box center [358, 160] width 270 height 7
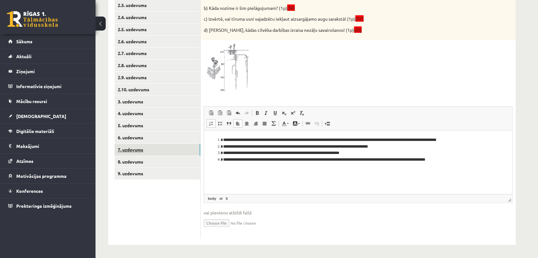
click at [166, 151] on link "7. uzdevums" at bounding box center [158, 150] width 86 height 12
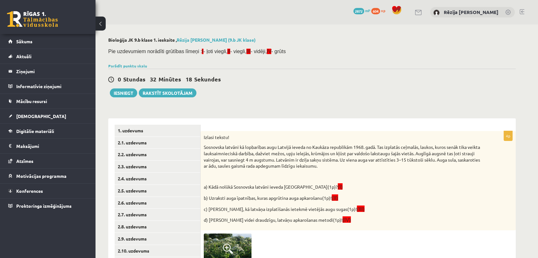
scroll to position [176, 0]
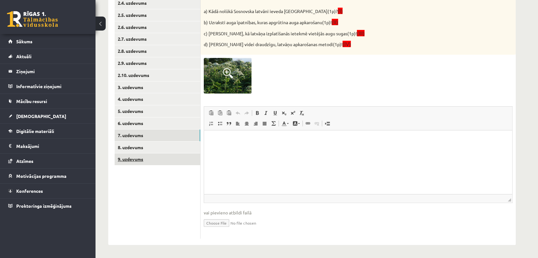
click at [137, 155] on link "9. uzdevums" at bounding box center [158, 159] width 86 height 12
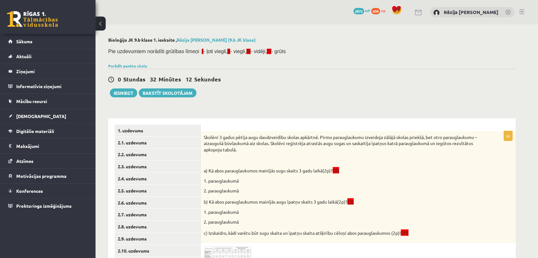
scroll to position [168, 0]
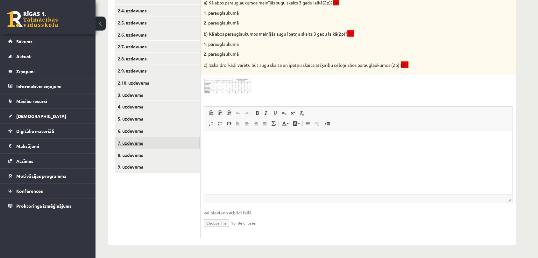
click at [145, 137] on link "7. uzdevums" at bounding box center [158, 143] width 86 height 12
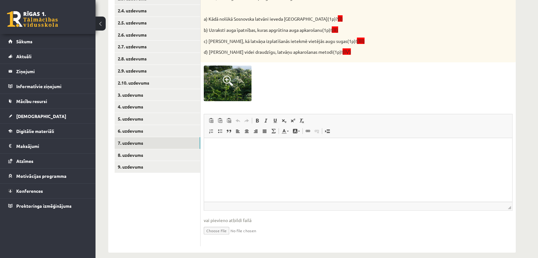
scroll to position [0, 0]
drag, startPoint x: 536, startPoint y: 185, endPoint x: 539, endPoint y: 181, distance: 5.5
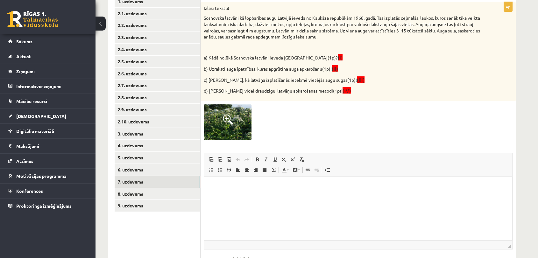
scroll to position [128, 0]
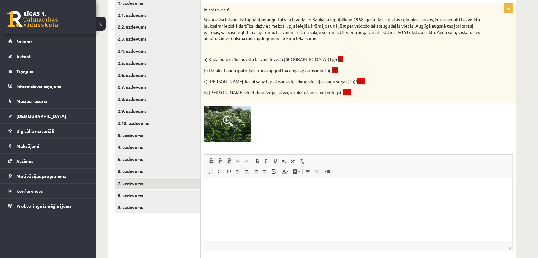
click at [254, 134] on div at bounding box center [358, 124] width 309 height 36
click at [238, 131] on img at bounding box center [228, 124] width 48 height 36
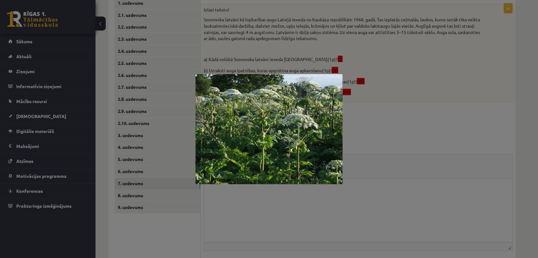
click at [397, 96] on div at bounding box center [269, 129] width 538 height 258
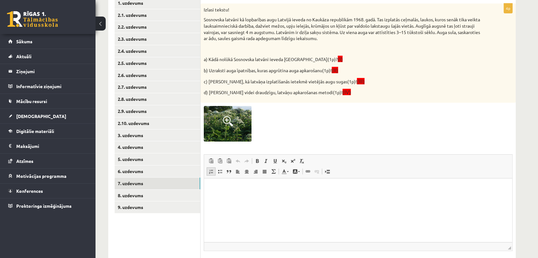
click at [209, 169] on span at bounding box center [211, 171] width 5 height 5
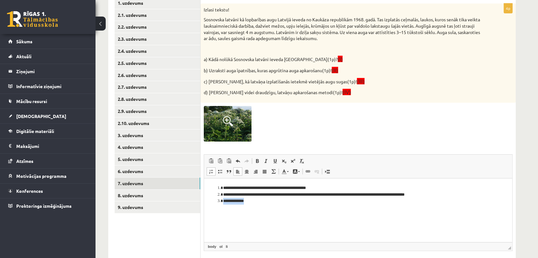
drag, startPoint x: 223, startPoint y: 202, endPoint x: 256, endPoint y: 202, distance: 32.2
click at [256, 202] on li "**********" at bounding box center [358, 201] width 270 height 7
click at [256, 188] on li "**********" at bounding box center [358, 188] width 270 height 7
click at [256, 190] on li "**********" at bounding box center [358, 188] width 270 height 7
click at [265, 202] on li "********" at bounding box center [358, 201] width 270 height 7
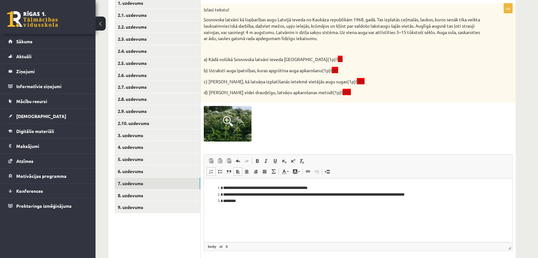
click at [265, 202] on li "********" at bounding box center [358, 201] width 270 height 7
drag, startPoint x: 260, startPoint y: 190, endPoint x: 264, endPoint y: 194, distance: 5.9
click at [260, 190] on li "**********" at bounding box center [358, 188] width 270 height 7
click at [343, 200] on li "**********" at bounding box center [358, 201] width 270 height 7
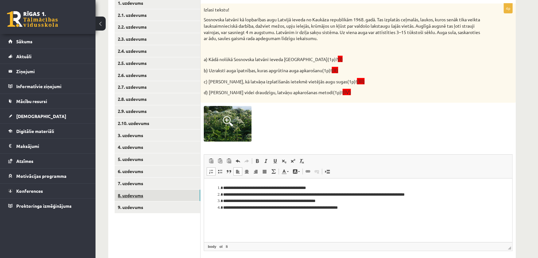
click at [184, 201] on link "8. uzdevums" at bounding box center [158, 196] width 86 height 12
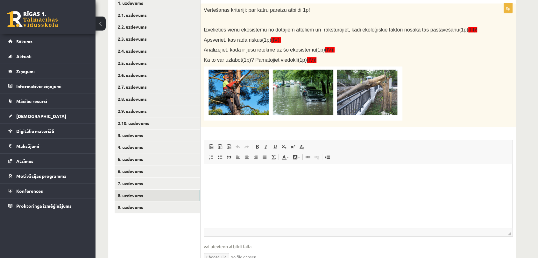
scroll to position [0, 0]
click at [207, 160] on link "Insert/Remove Numbered List" at bounding box center [211, 157] width 9 height 8
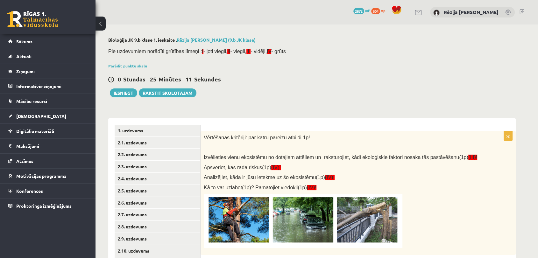
scroll to position [161, 0]
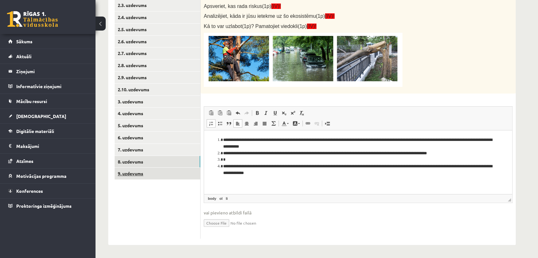
click at [175, 177] on link "9. uzdevums" at bounding box center [158, 174] width 86 height 12
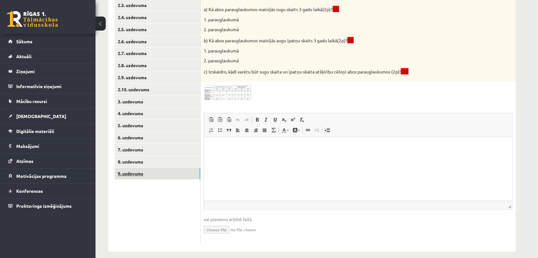
scroll to position [0, 0]
click at [157, 160] on link "8. uzdevums" at bounding box center [158, 162] width 86 height 12
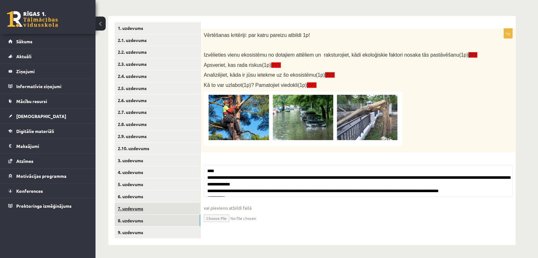
click at [142, 204] on link "7. uzdevums" at bounding box center [158, 209] width 86 height 12
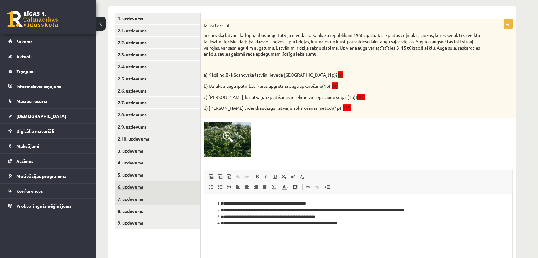
scroll to position [0, 0]
click at [153, 183] on link "6. uzdevums" at bounding box center [158, 187] width 86 height 12
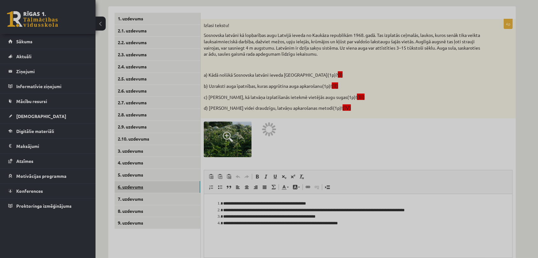
scroll to position [103, 0]
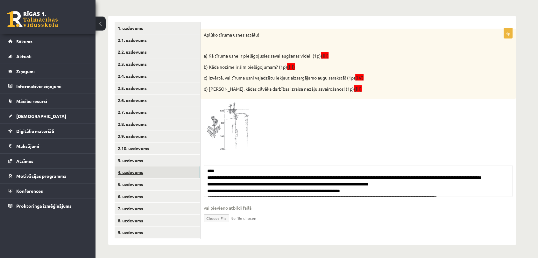
click at [160, 174] on link "4. uzdevums" at bounding box center [158, 173] width 86 height 12
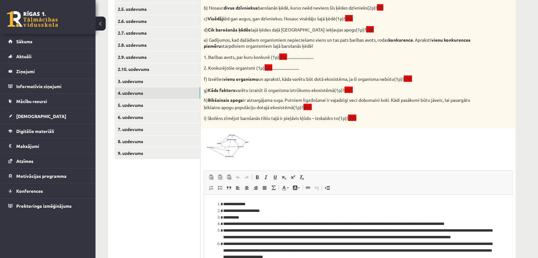
scroll to position [0, 0]
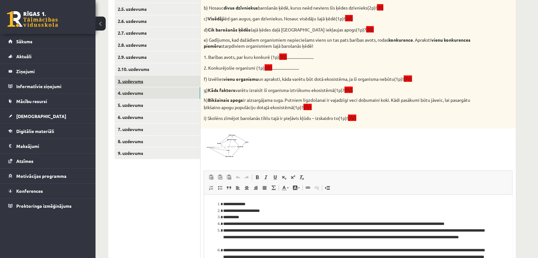
click at [120, 80] on link "3. uzdevums" at bounding box center [158, 81] width 86 height 12
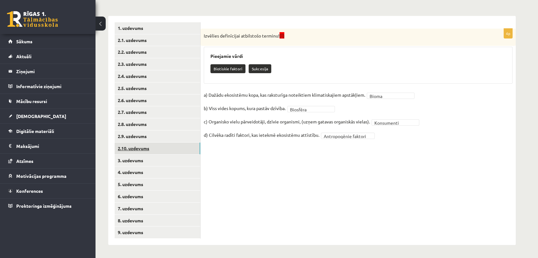
click at [135, 145] on link "2.10. uzdevums" at bounding box center [158, 149] width 86 height 12
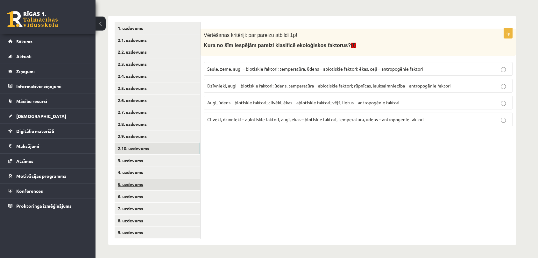
click at [127, 183] on link "5. uzdevums" at bounding box center [158, 185] width 86 height 12
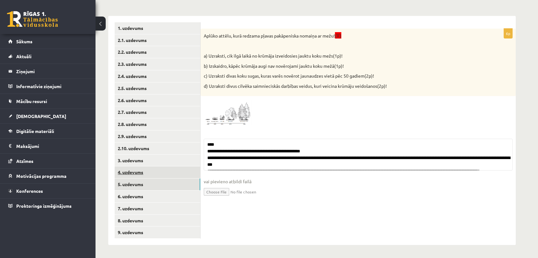
click at [132, 173] on link "4. uzdevums" at bounding box center [158, 173] width 86 height 12
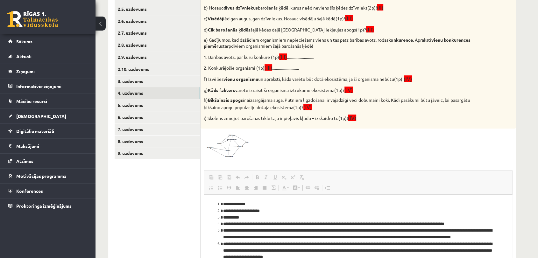
scroll to position [0, 0]
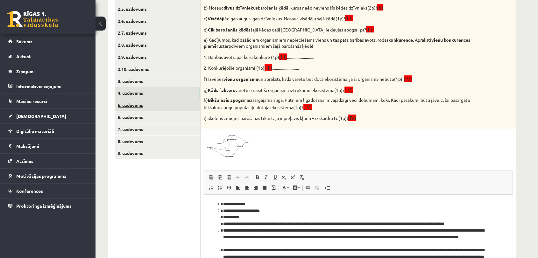
click at [140, 106] on link "5. uzdevums" at bounding box center [158, 105] width 86 height 12
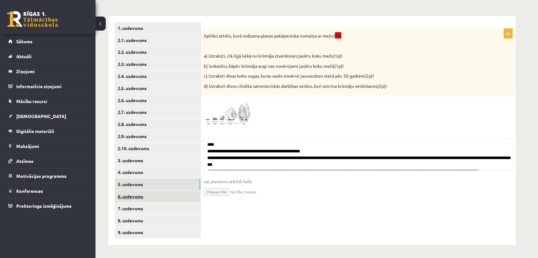
scroll to position [135, 0]
click at [131, 227] on link "9. uzdevums" at bounding box center [158, 233] width 86 height 12
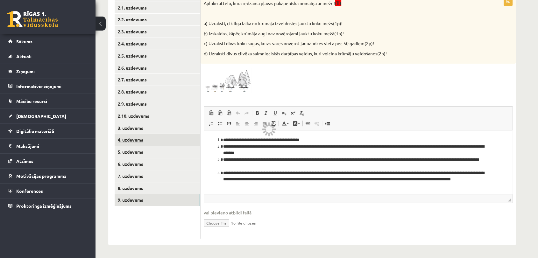
scroll to position [104, 0]
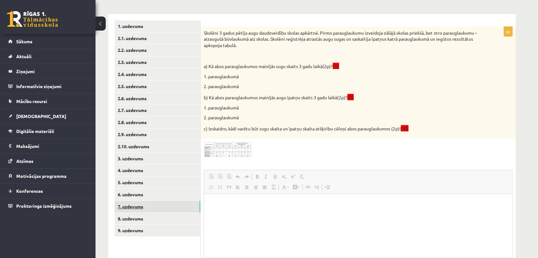
click at [129, 210] on link "7. uzdevums" at bounding box center [158, 207] width 86 height 12
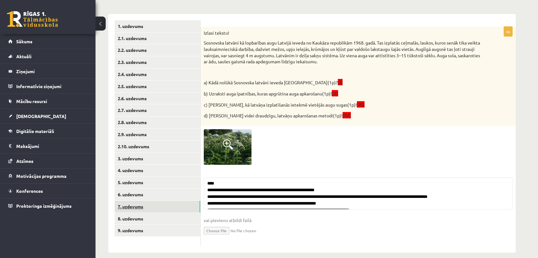
click at [130, 212] on link "7. uzdevums" at bounding box center [158, 207] width 86 height 12
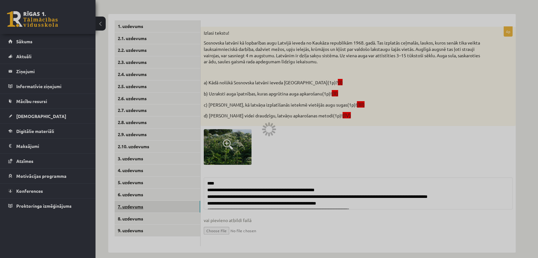
click at [130, 213] on div at bounding box center [269, 129] width 538 height 258
click at [130, 219] on div at bounding box center [269, 129] width 538 height 258
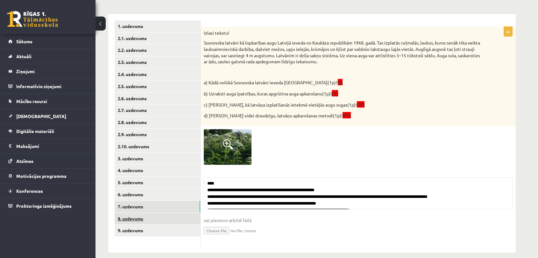
click at [132, 218] on link "8. uzdevums" at bounding box center [158, 219] width 86 height 12
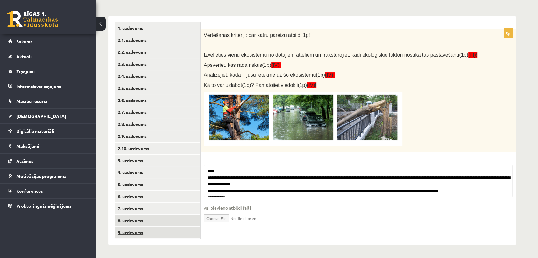
click at [144, 232] on link "9. uzdevums" at bounding box center [158, 233] width 86 height 12
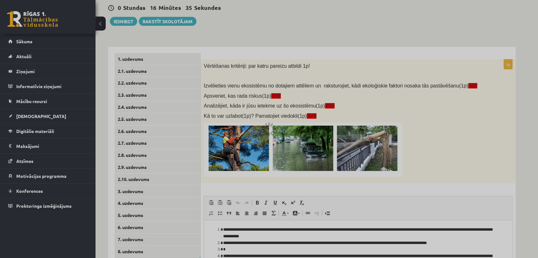
scroll to position [0, 0]
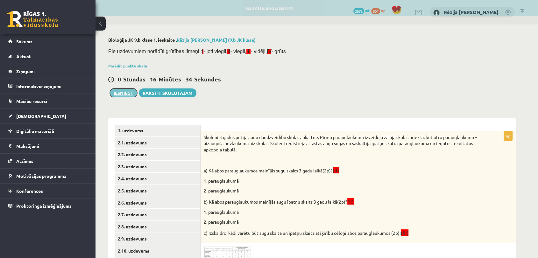
click at [127, 94] on button "Iesniegt" at bounding box center [123, 93] width 27 height 9
